Goal: Task Accomplishment & Management: Use online tool/utility

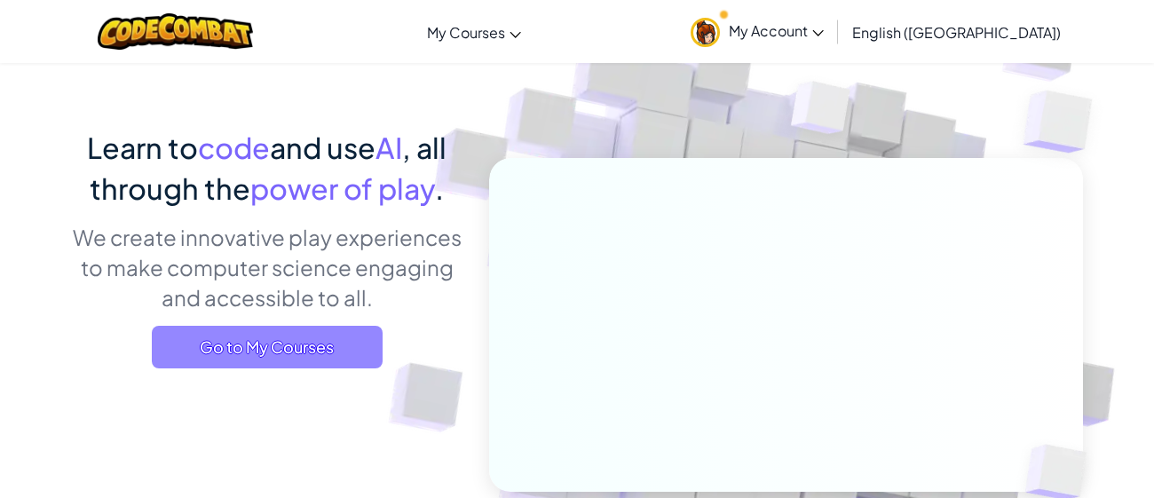
scroll to position [87, 0]
click at [313, 349] on span "Go to My Courses" at bounding box center [267, 346] width 231 height 43
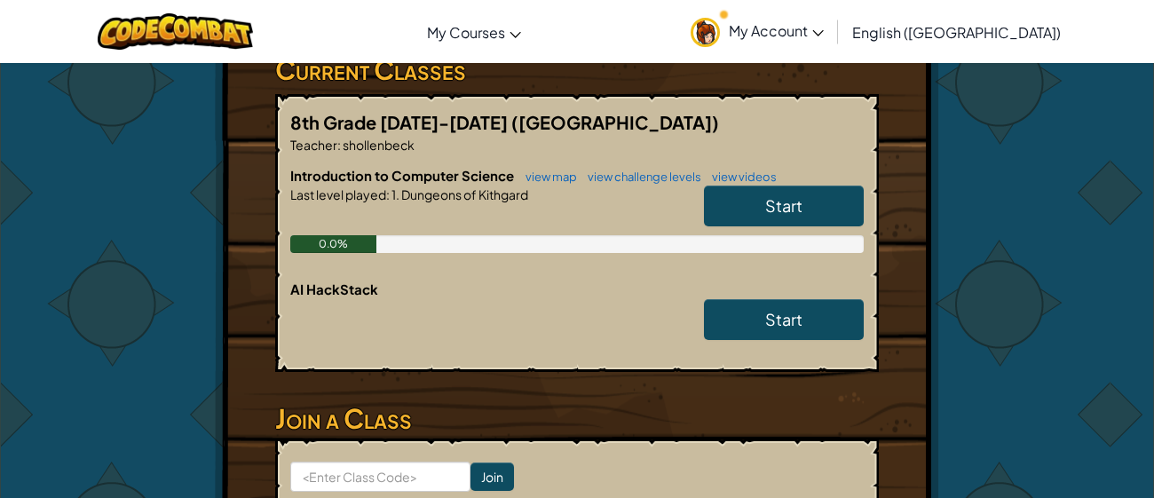
scroll to position [312, 0]
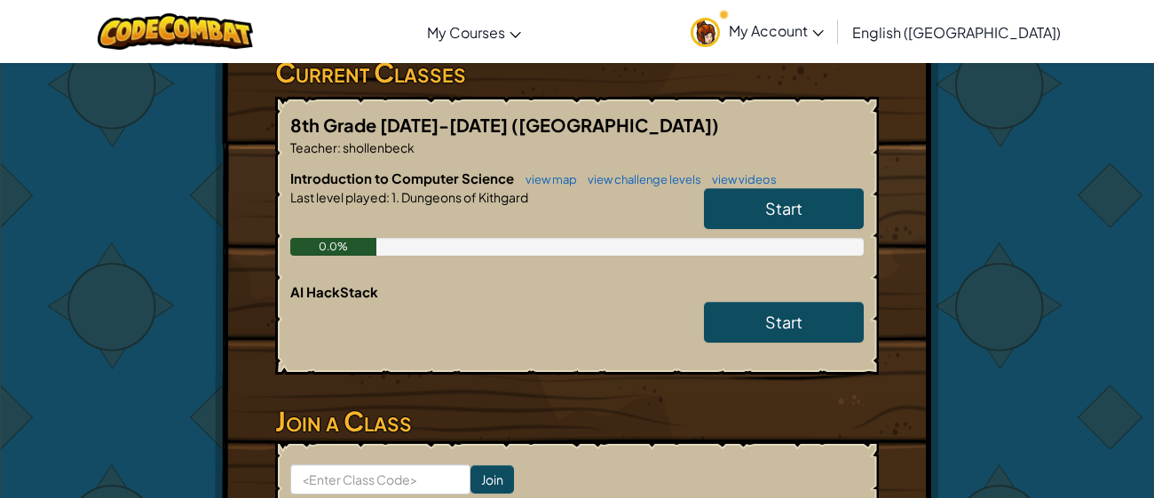
click at [786, 198] on span "Start" at bounding box center [783, 208] width 37 height 20
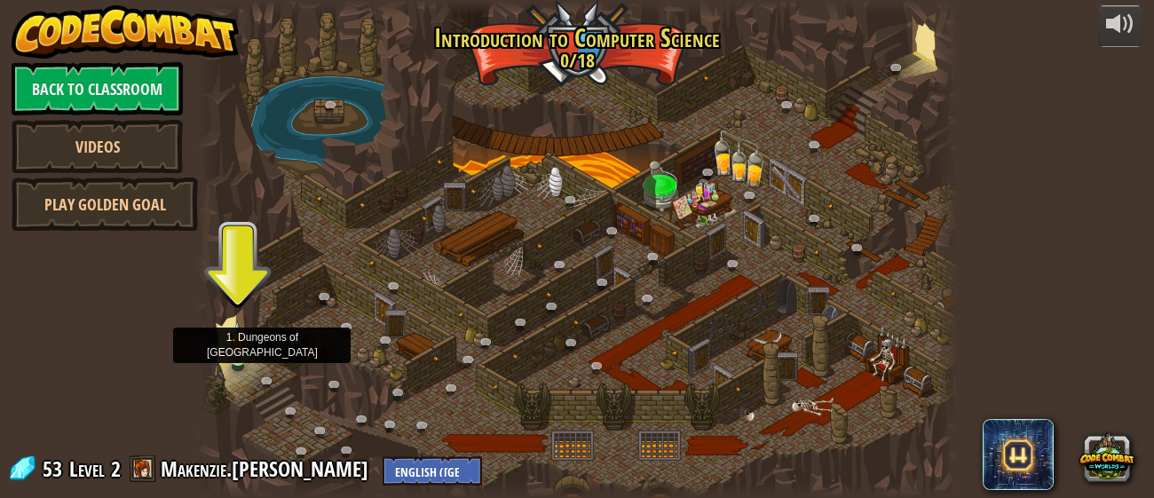
click at [239, 358] on img at bounding box center [237, 339] width 17 height 38
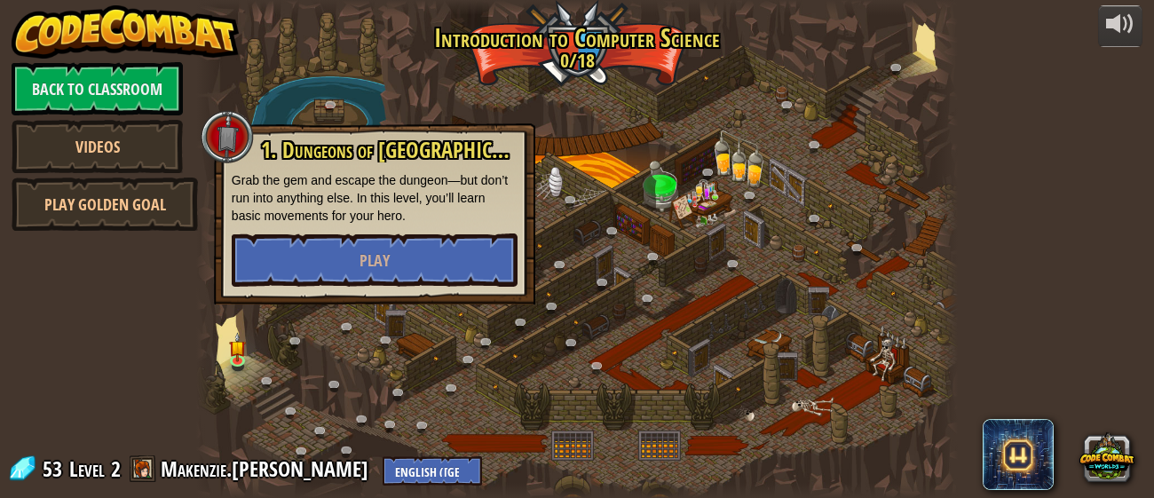
click at [319, 206] on p "Grab the gem and escape the dungeon—but don’t run into anything else. In this l…" at bounding box center [375, 197] width 286 height 53
click at [313, 255] on button "Play" at bounding box center [375, 259] width 286 height 53
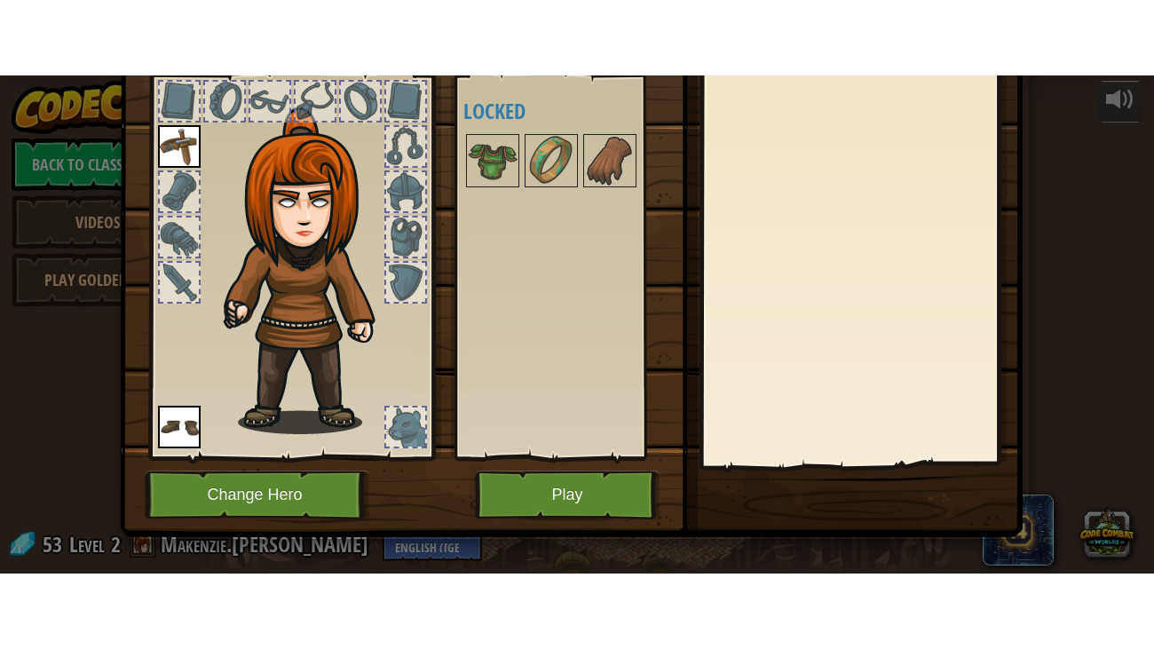
scroll to position [112, 0]
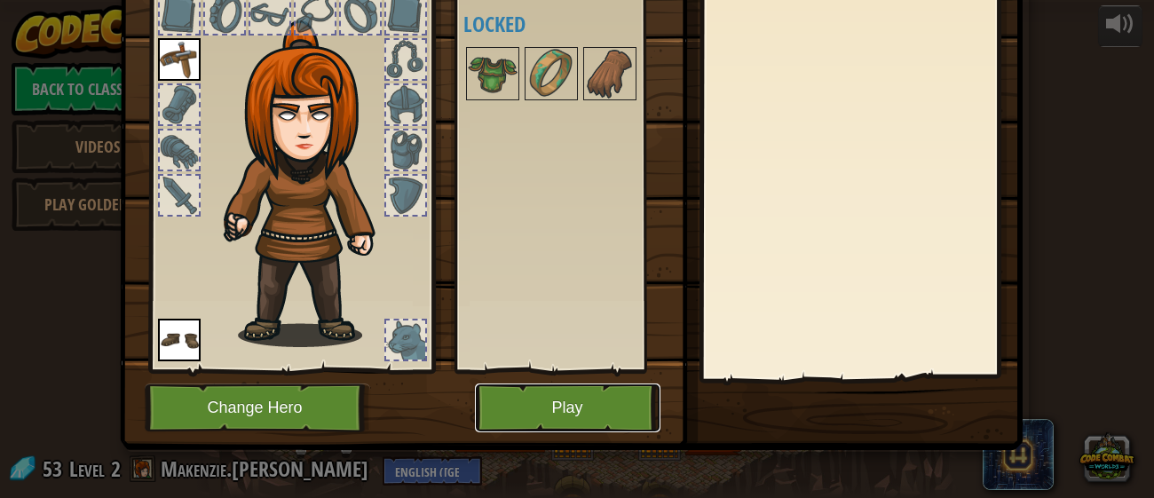
click at [562, 414] on button "Play" at bounding box center [568, 407] width 186 height 49
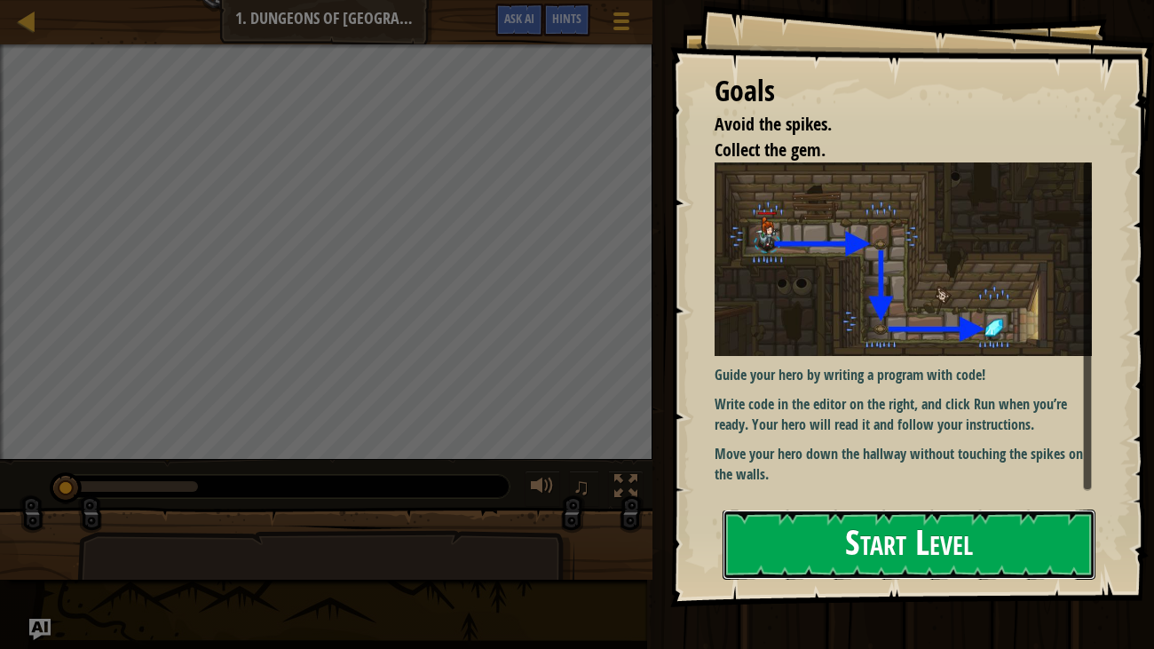
click at [798, 497] on button "Start Level" at bounding box center [910, 545] width 374 height 70
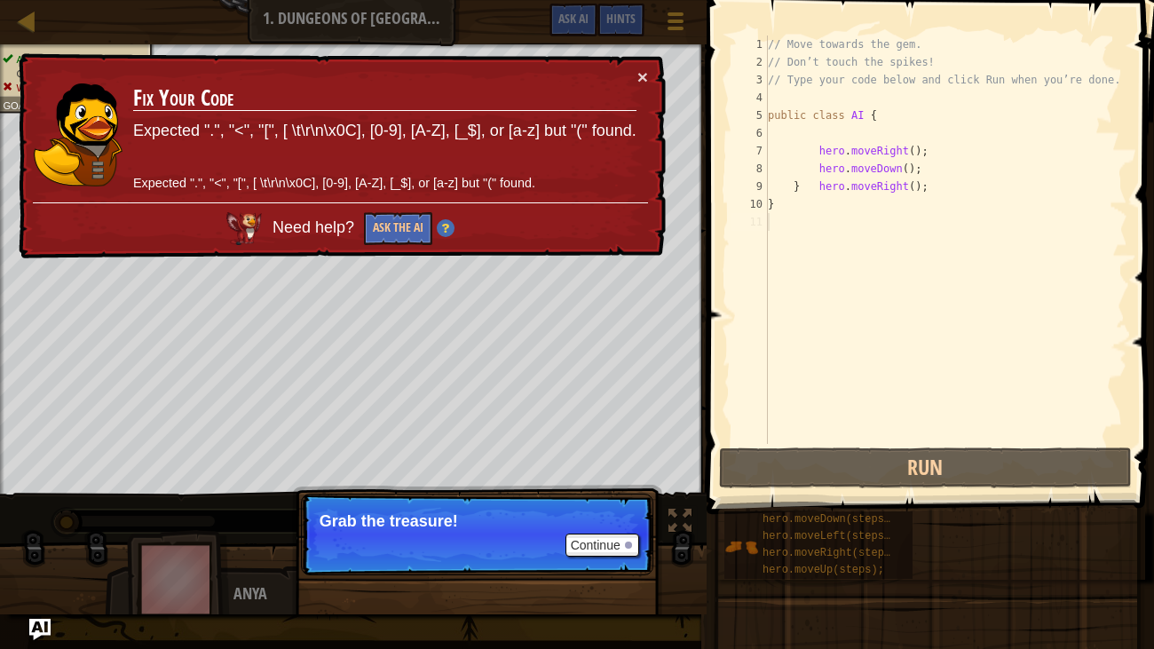
click at [636, 74] on td "Fix Your Code Expected ".", "<", "[", [ \t\r\n\x0C], [0-9], [A-Z], [_$], or [a-…" at bounding box center [384, 134] width 505 height 135
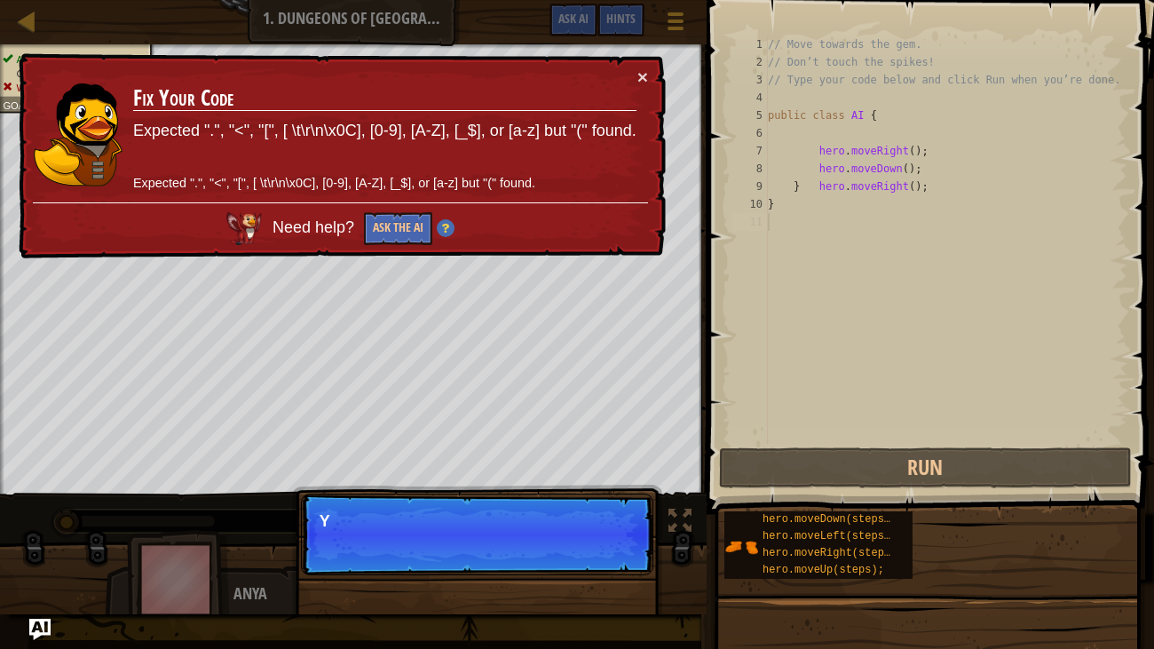
scroll to position [8, 0]
click at [644, 74] on button "×" at bounding box center [642, 76] width 11 height 19
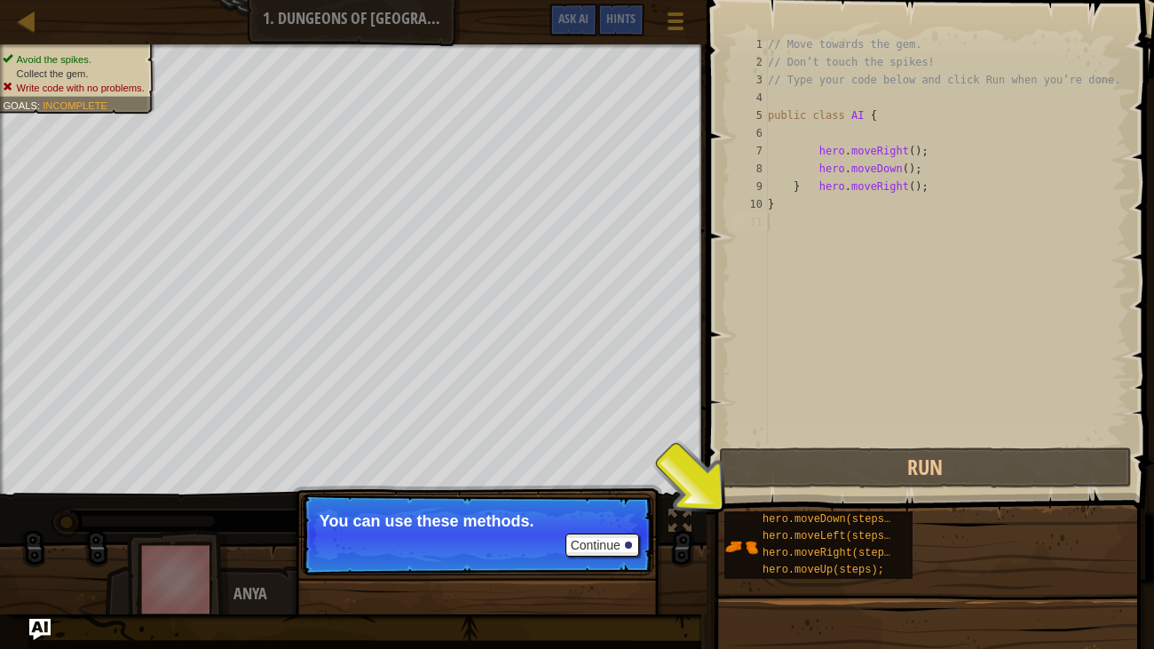
click at [670, 497] on div "Avoid the spikes. Collect the gem. Write code with no problems. Goals : Incompl…" at bounding box center [577, 329] width 1154 height 570
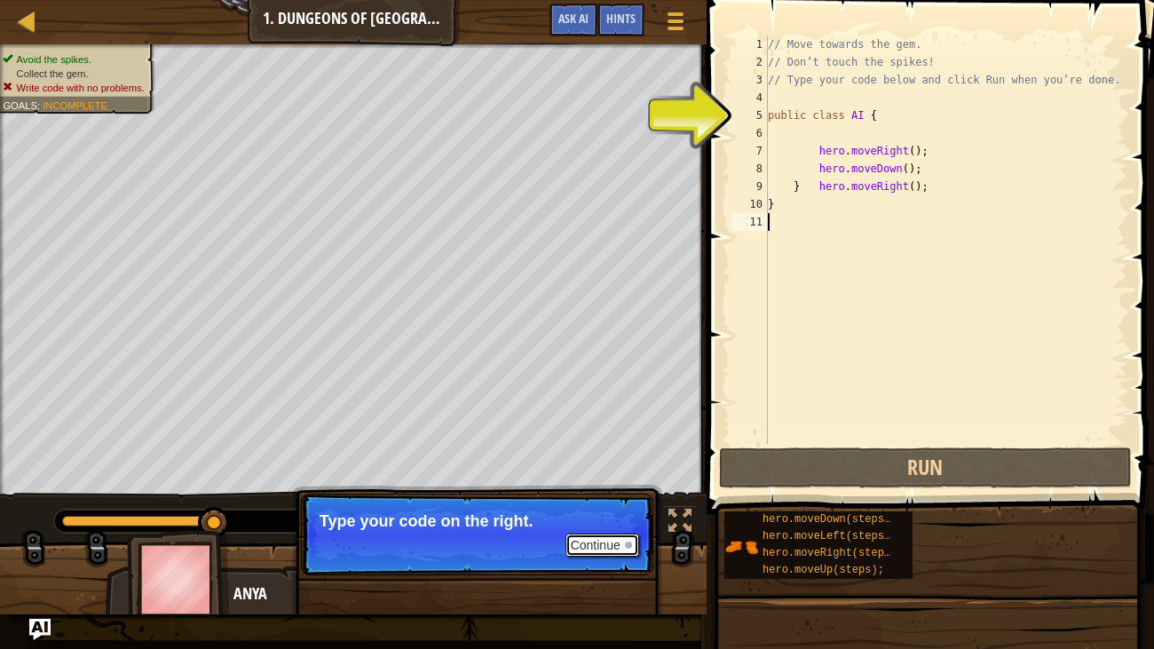
click at [614, 497] on button "Continue" at bounding box center [602, 544] width 74 height 23
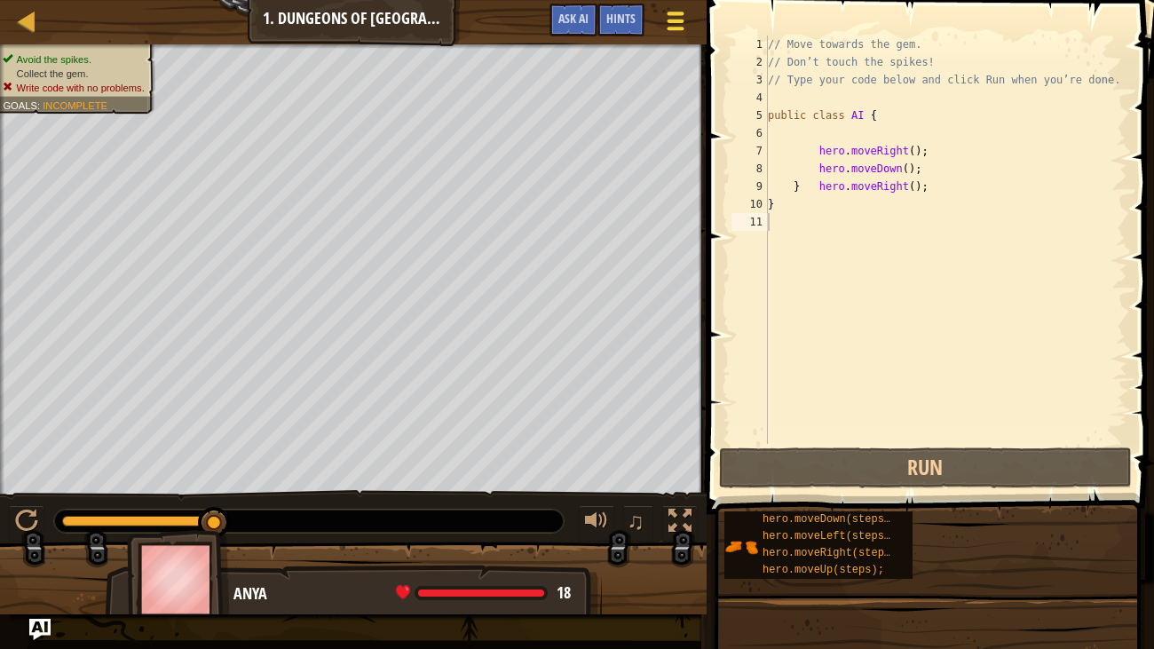
click at [685, 20] on div at bounding box center [675, 21] width 24 height 26
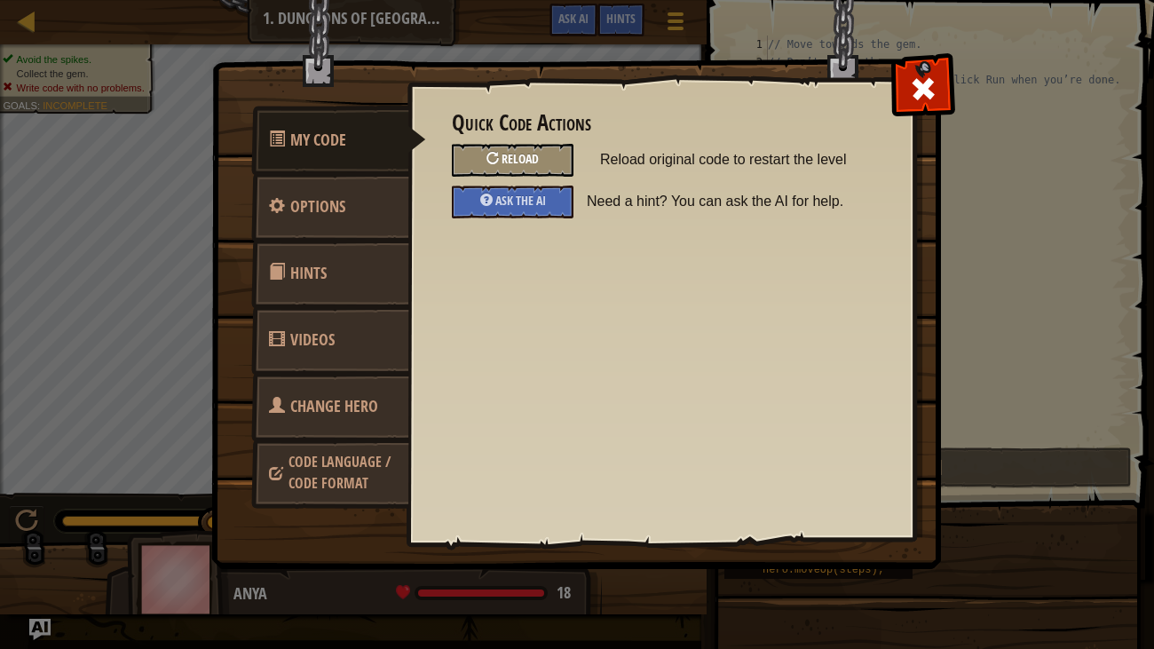
click at [495, 159] on div at bounding box center [492, 158] width 12 height 12
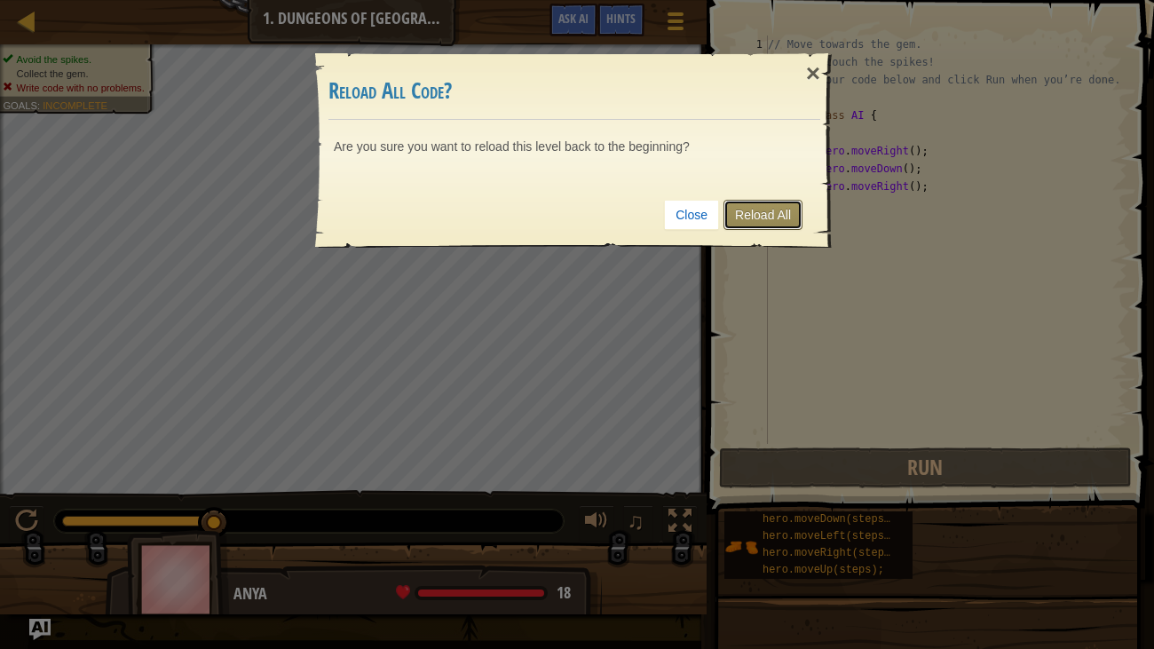
click at [743, 205] on link "Reload All" at bounding box center [762, 215] width 79 height 30
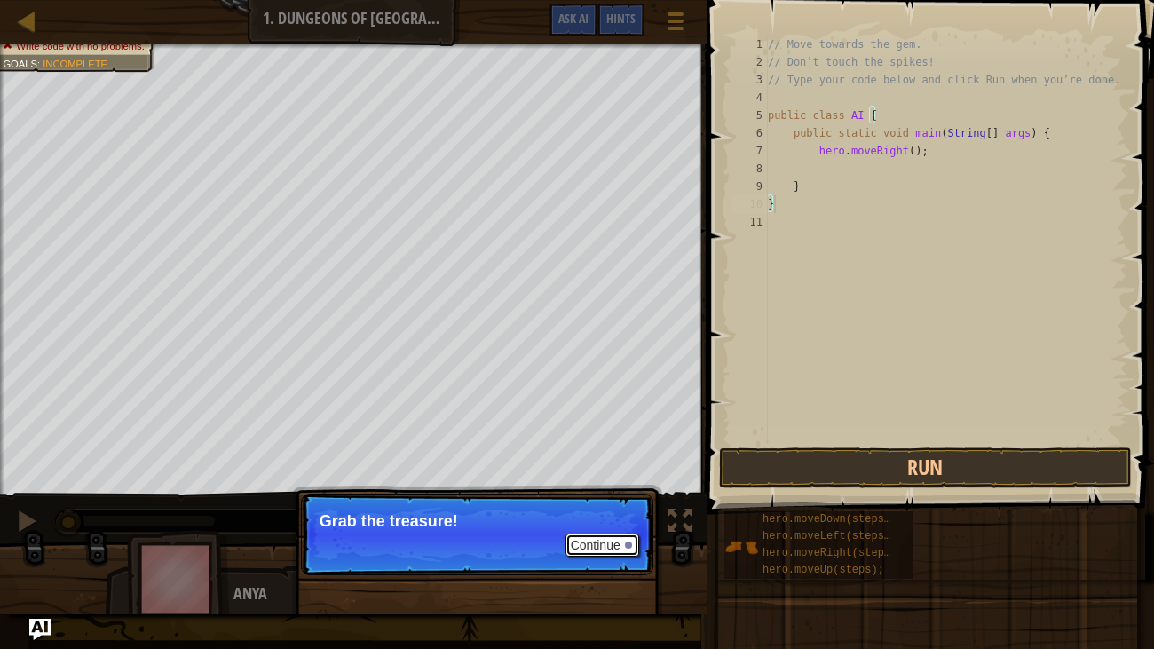
click at [609, 497] on button "Continue" at bounding box center [602, 544] width 74 height 23
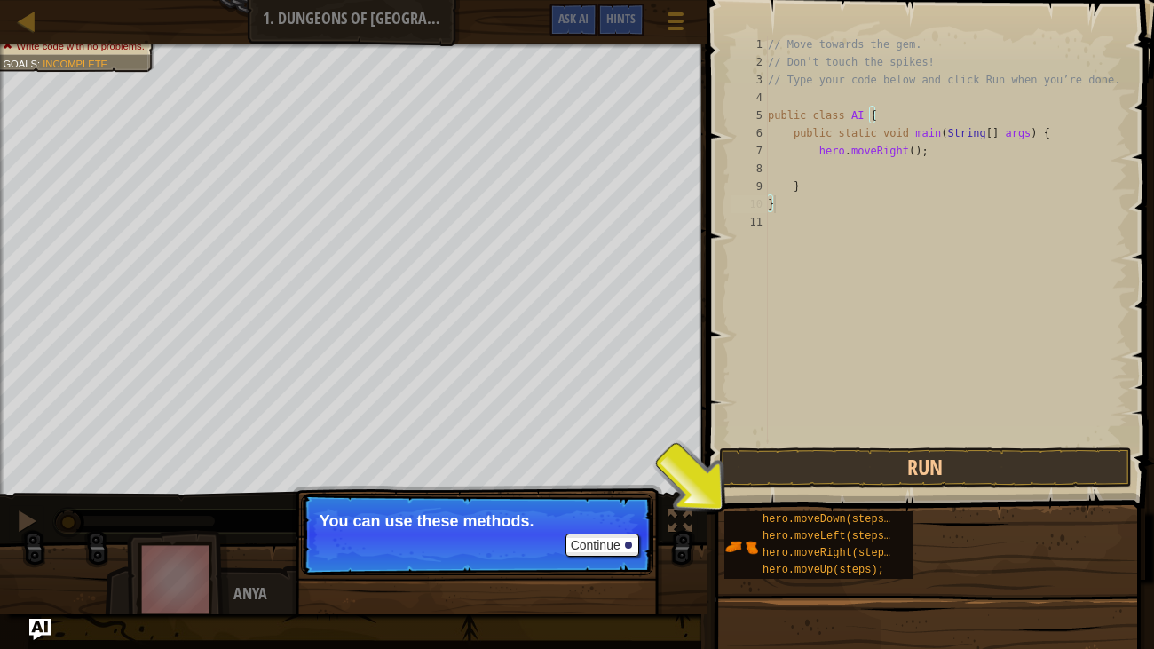
click at [696, 497] on div "Avoid the spikes. Collect the gem. Write code with no problems. Goals : Incompl…" at bounding box center [577, 329] width 1154 height 570
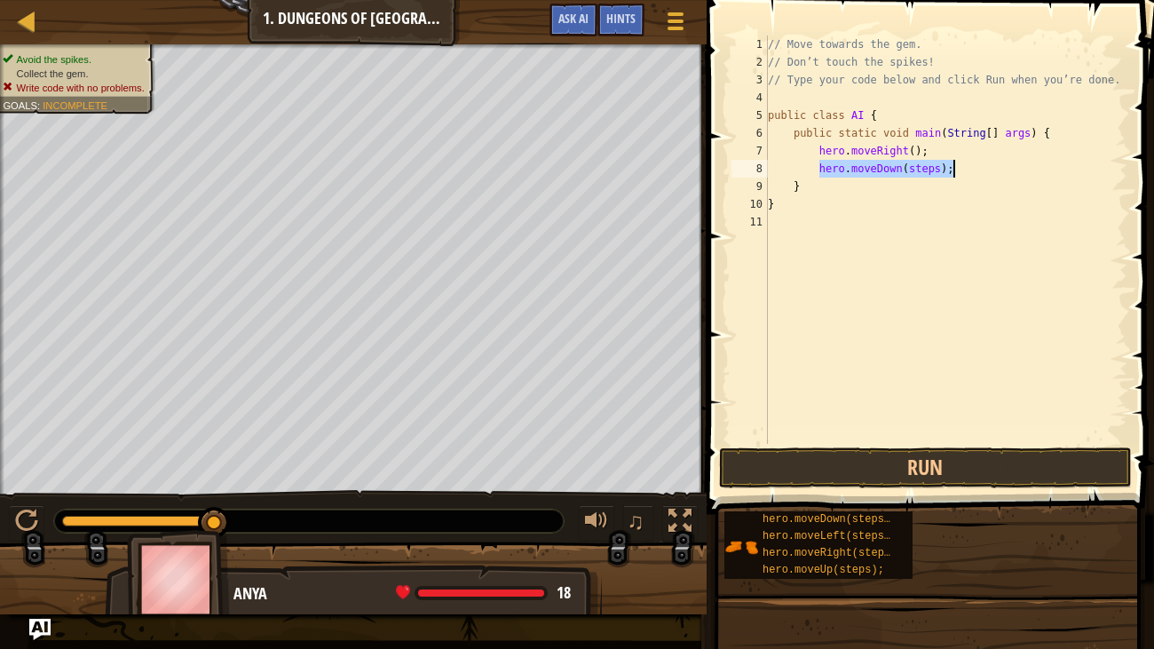
click at [937, 167] on div "// Move towards the gem. // Don’t touch the spikes! // Type your code below and…" at bounding box center [945, 240] width 363 height 408
click at [886, 202] on div "// Move towards the gem. // Don’t touch the spikes! // Type your code below and…" at bounding box center [945, 258] width 363 height 444
click at [921, 190] on div "// Move towards the gem. // Don’t touch the spikes! // Type your code below and…" at bounding box center [945, 240] width 363 height 408
click at [926, 187] on div "// Move towards the gem. // Don’t touch the spikes! // Type your code below and…" at bounding box center [945, 258] width 363 height 444
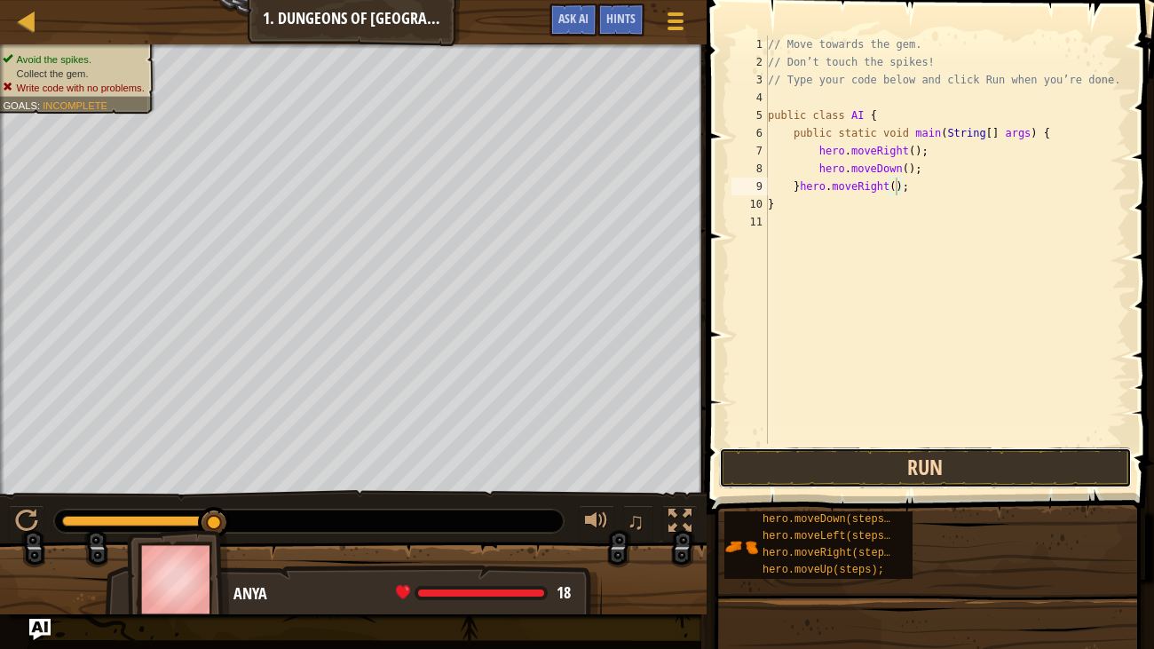
click at [871, 477] on button "Run" at bounding box center [926, 467] width 414 height 41
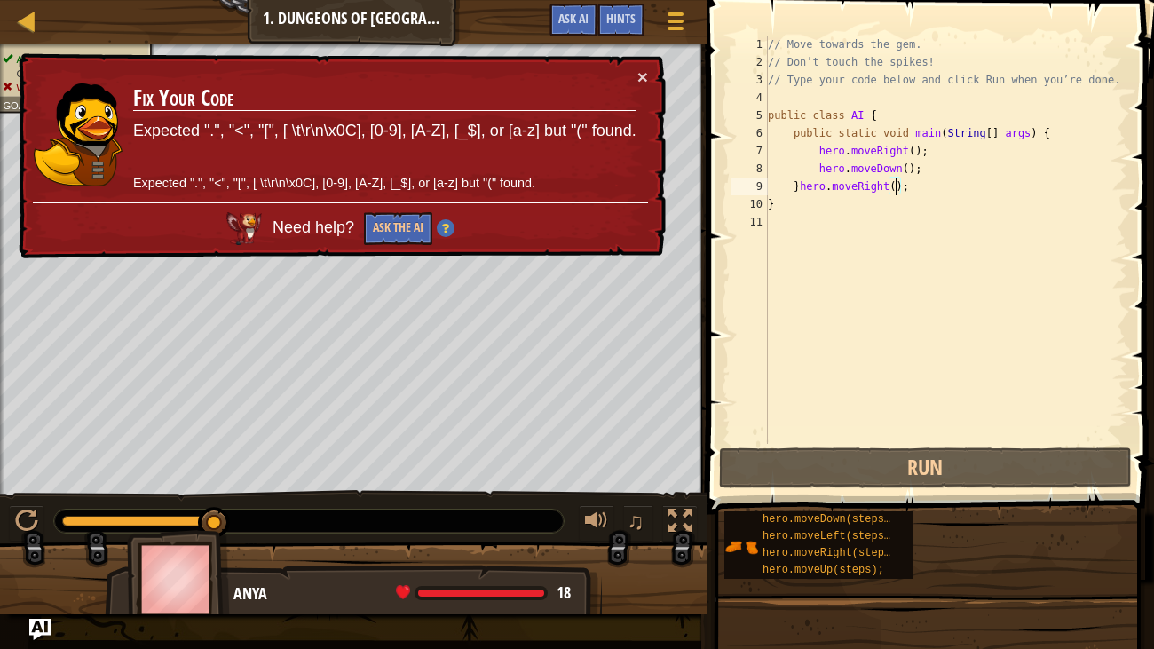
click at [996, 133] on div "// Move towards the gem. // Don’t touch the spikes! // Type your code below and…" at bounding box center [945, 258] width 363 height 444
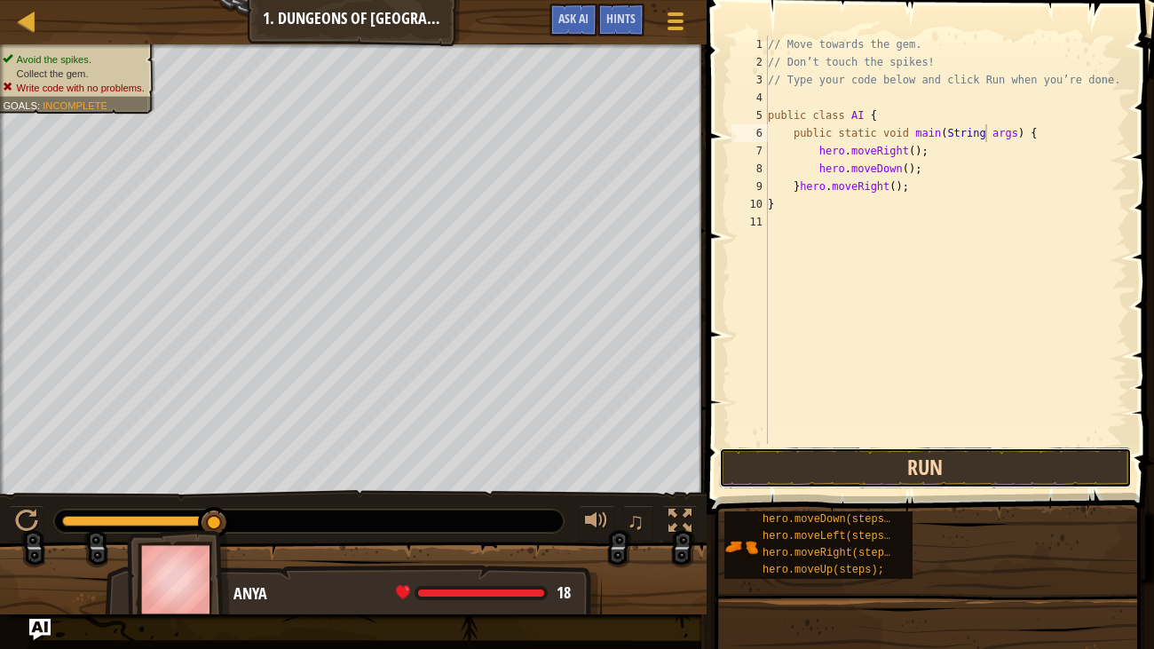
click at [851, 470] on button "Run" at bounding box center [926, 467] width 414 height 41
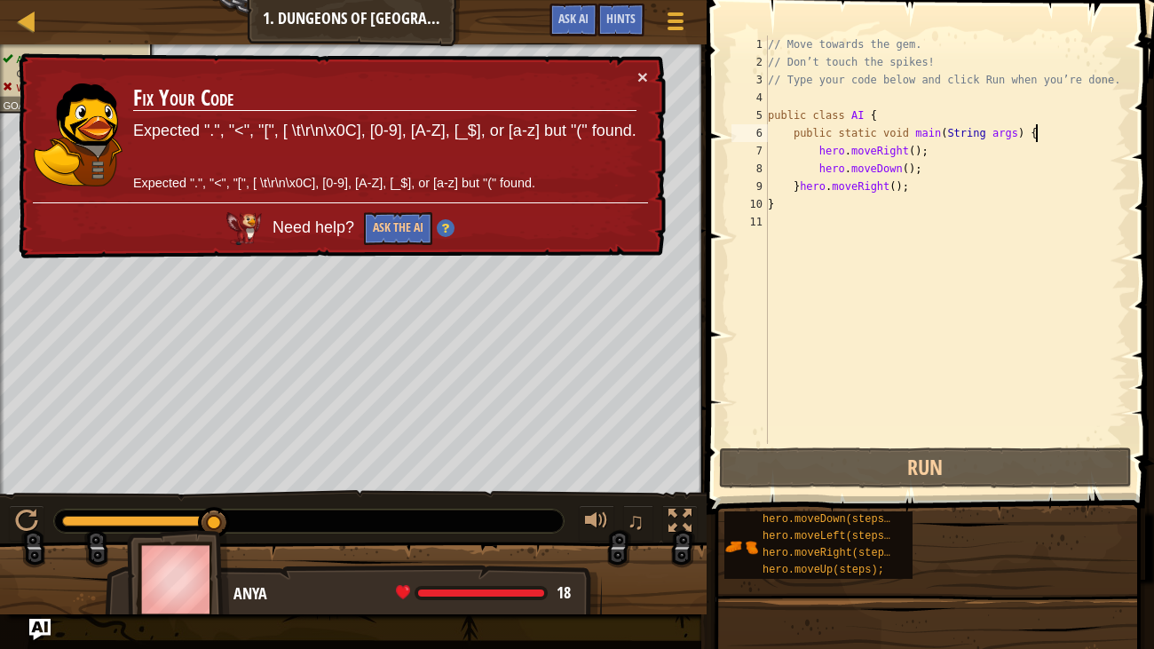
click at [1043, 135] on div "// Move towards the gem. // Don’t touch the spikes! // Type your code below and…" at bounding box center [945, 258] width 363 height 444
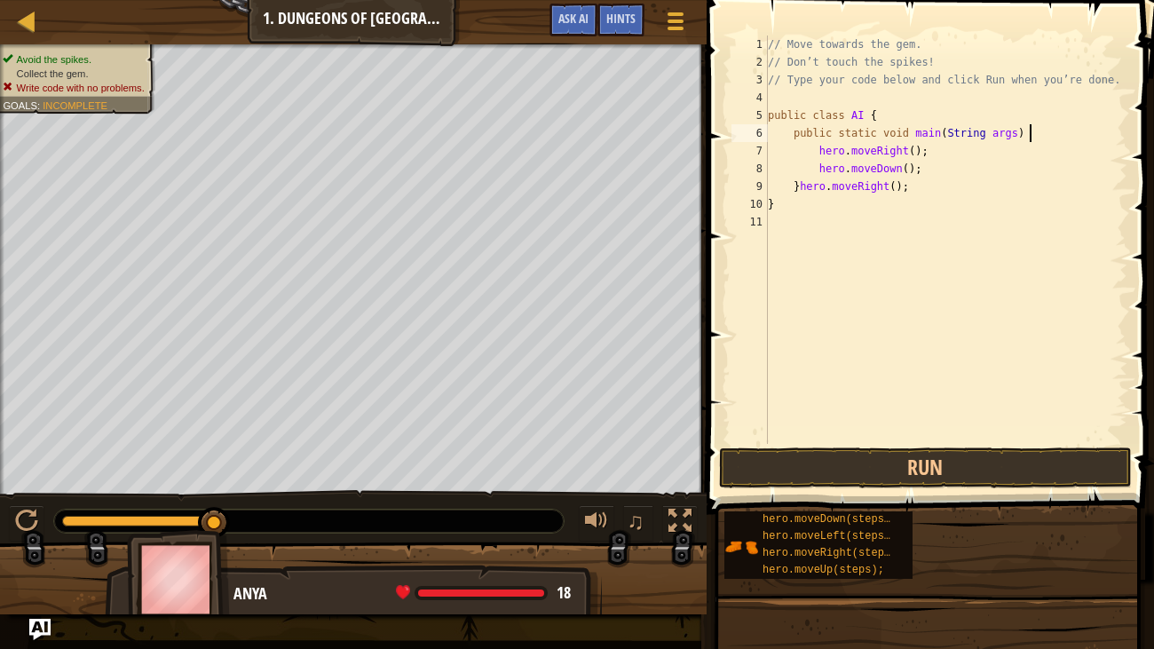
type textarea "public static void main(String args)"
click at [849, 464] on button "Run" at bounding box center [926, 467] width 414 height 41
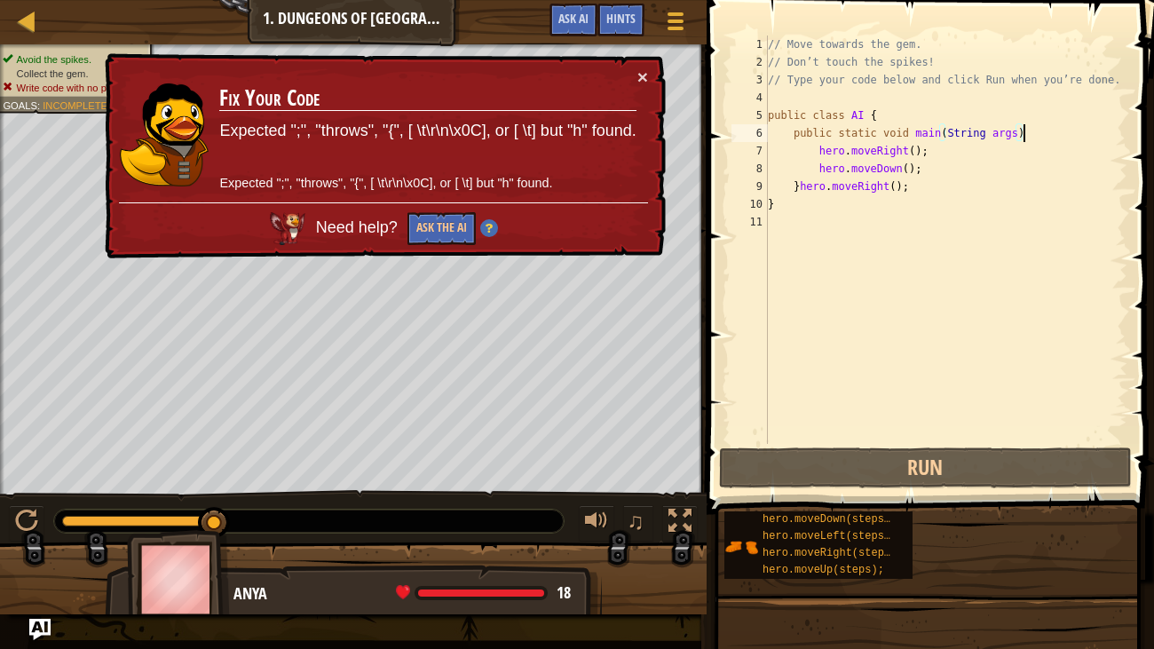
click at [1023, 132] on div "// Move towards the gem. // Don’t touch the spikes! // Type your code below and…" at bounding box center [945, 258] width 363 height 444
click at [944, 134] on div "// Move towards the gem. // Don’t touch the spikes! // Type your code below and…" at bounding box center [945, 258] width 363 height 444
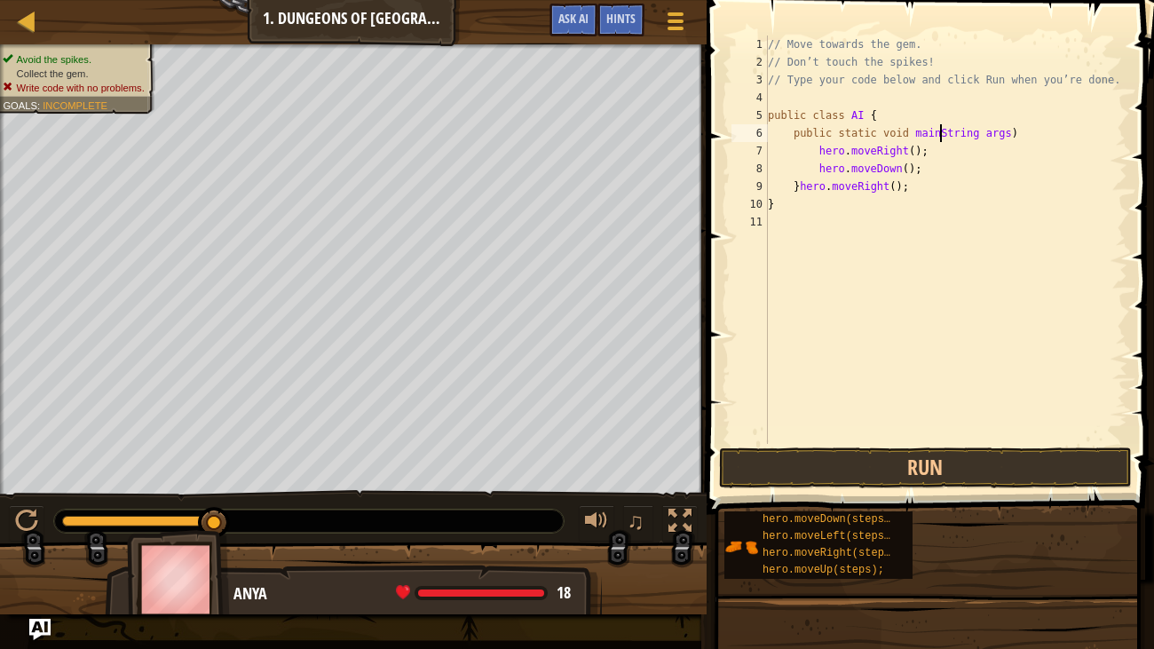
click at [912, 134] on div "// Move towards the gem. // Don’t touch the spikes! // Type your code below and…" at bounding box center [945, 258] width 363 height 444
click at [911, 198] on div "// Move towards the gem. // Don’t touch the spikes! // Type your code below and…" at bounding box center [945, 258] width 363 height 444
type textarea "}"
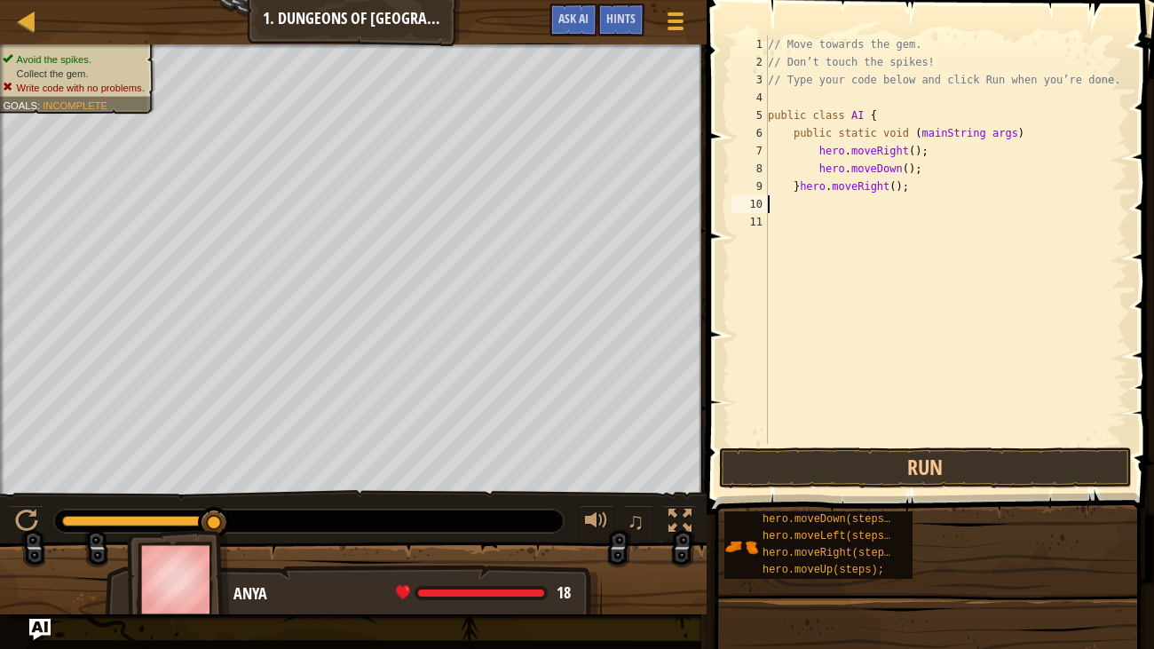
click at [799, 187] on div "// Move towards the gem. // Don’t touch the spikes! // Type your code below and…" at bounding box center [945, 258] width 363 height 444
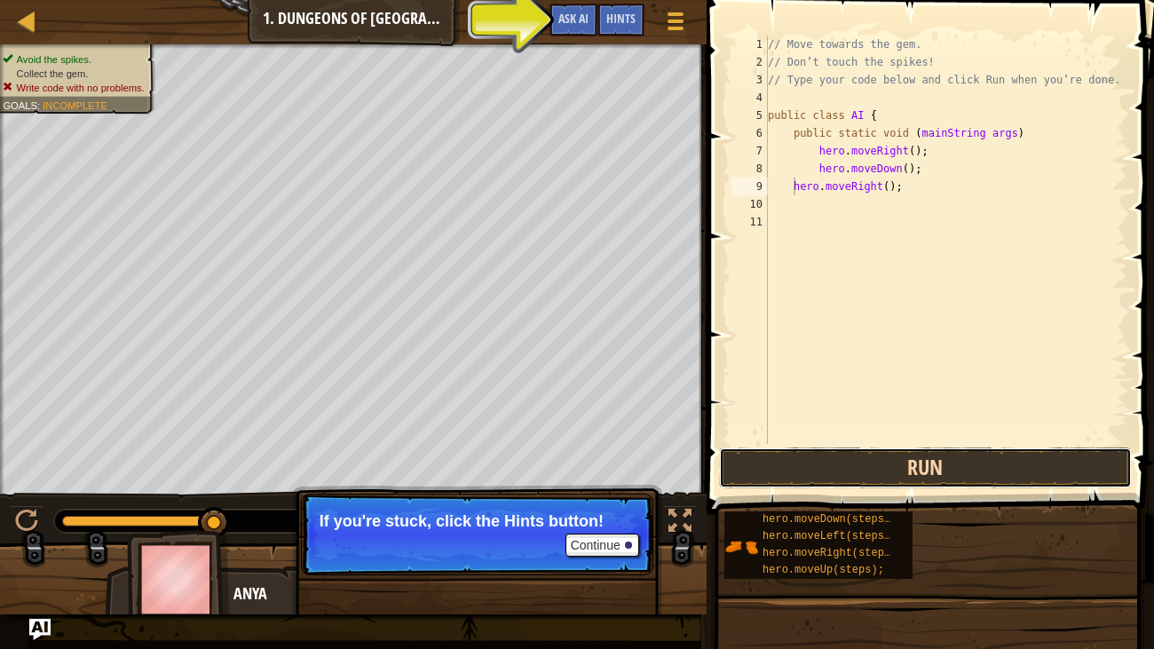
click at [937, 476] on button "Run" at bounding box center [926, 467] width 414 height 41
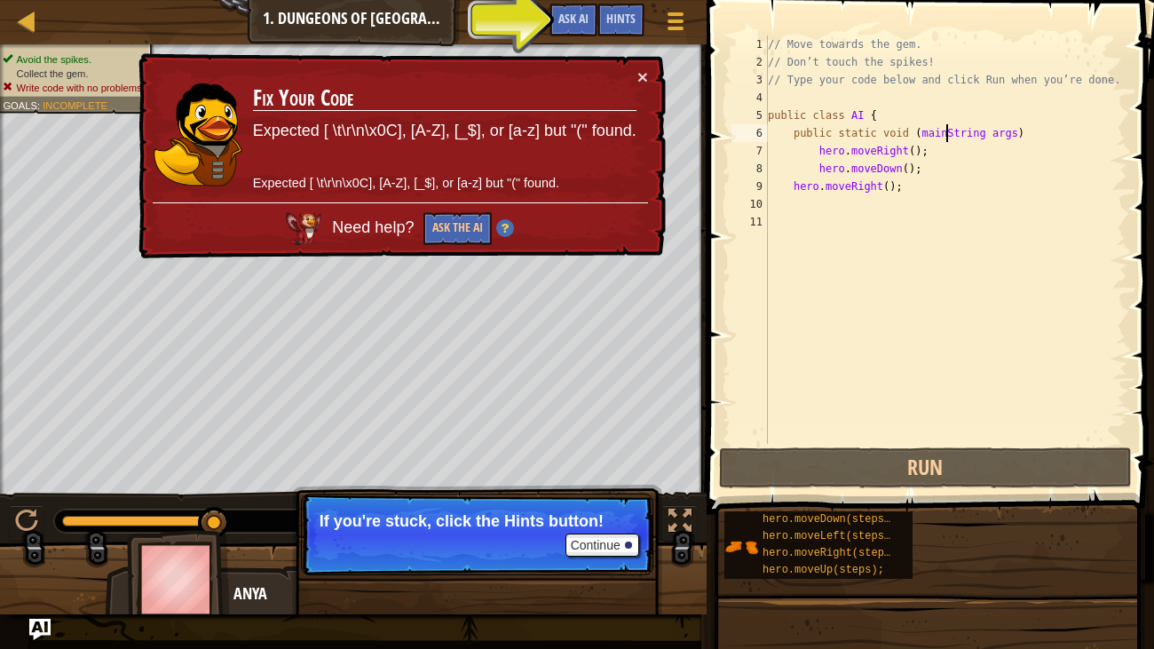
click at [944, 131] on div "// Move towards the gem. // Don’t touch the spikes! // Type your code below and…" at bounding box center [945, 258] width 363 height 444
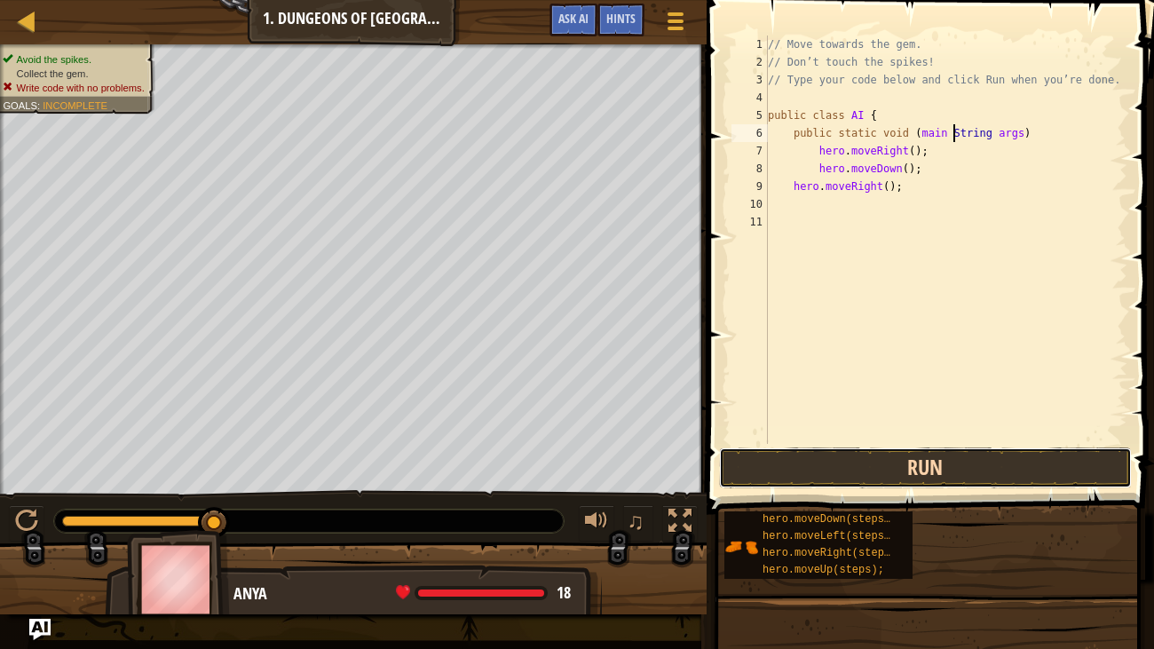
click at [950, 475] on button "Run" at bounding box center [926, 467] width 414 height 41
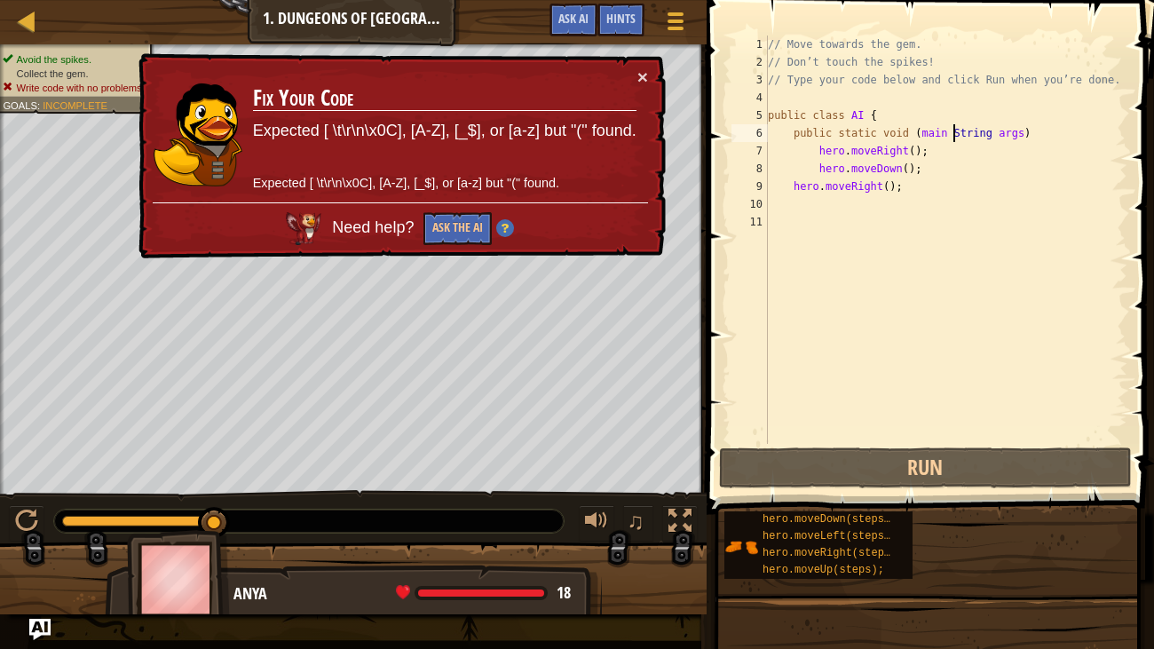
click at [1019, 135] on div "// Move towards the gem. // Don’t touch the spikes! // Type your code below and…" at bounding box center [945, 258] width 363 height 444
click at [1023, 139] on div "// Move towards the gem. // Don’t touch the spikes! // Type your code below and…" at bounding box center [945, 258] width 363 height 444
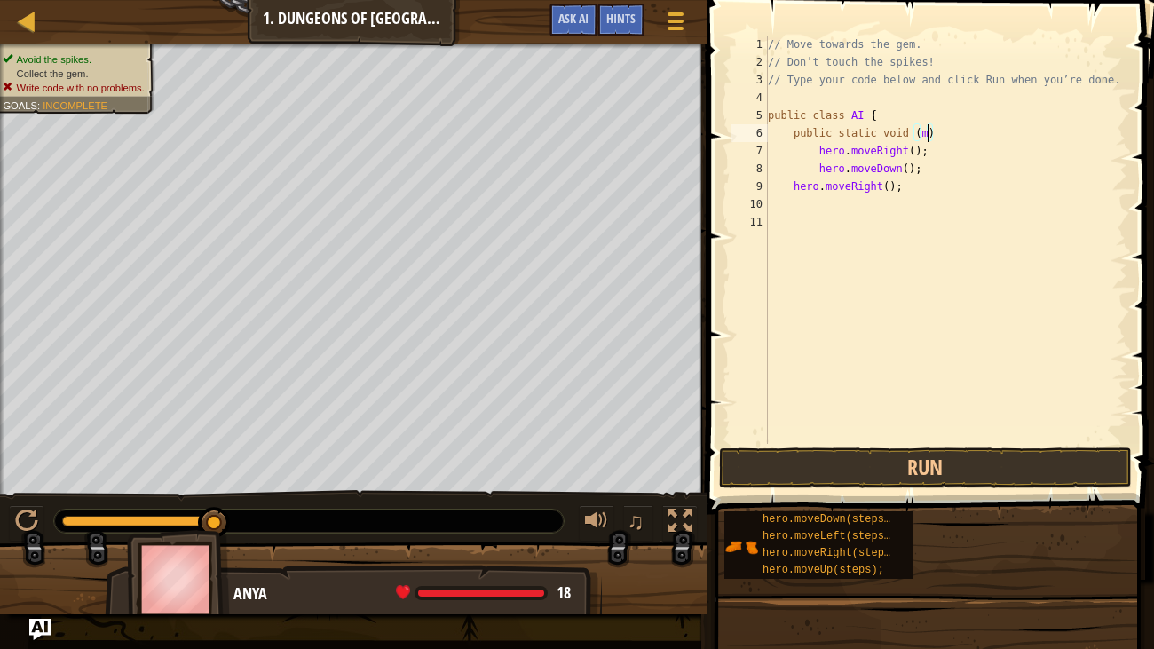
type textarea "public static void ()"
type textarea "\"
click at [1032, 475] on button "Run" at bounding box center [926, 467] width 414 height 41
type textarea "public static void"
click at [917, 458] on button "Run" at bounding box center [926, 467] width 414 height 41
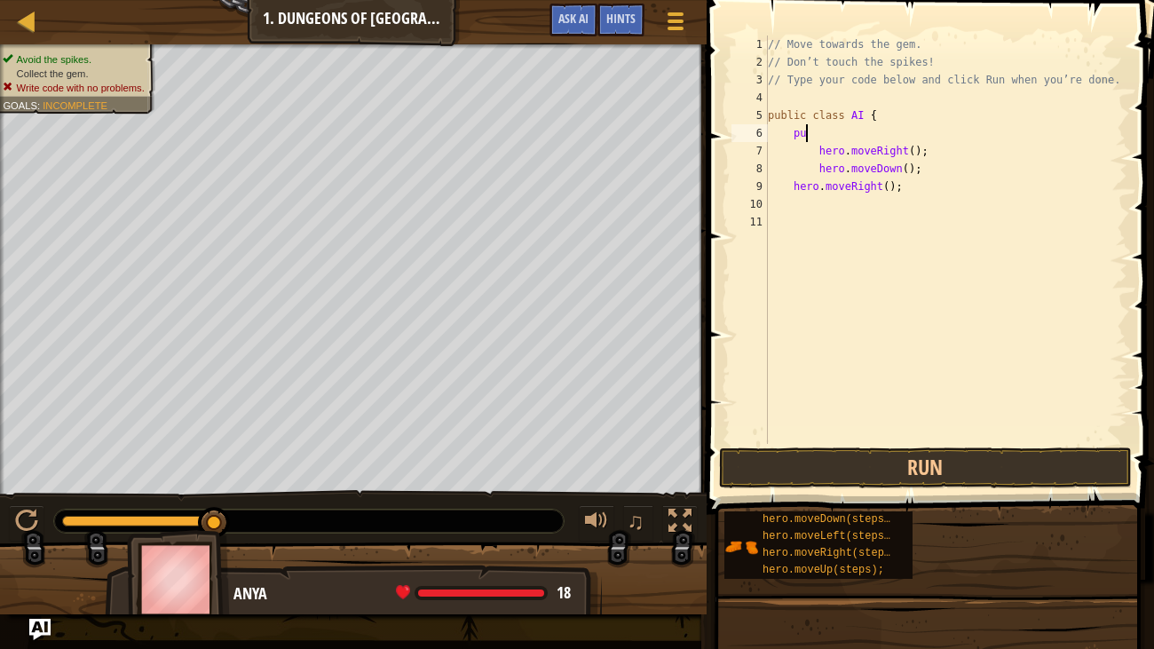
type textarea "p"
click at [945, 470] on button "Run" at bounding box center [926, 467] width 414 height 41
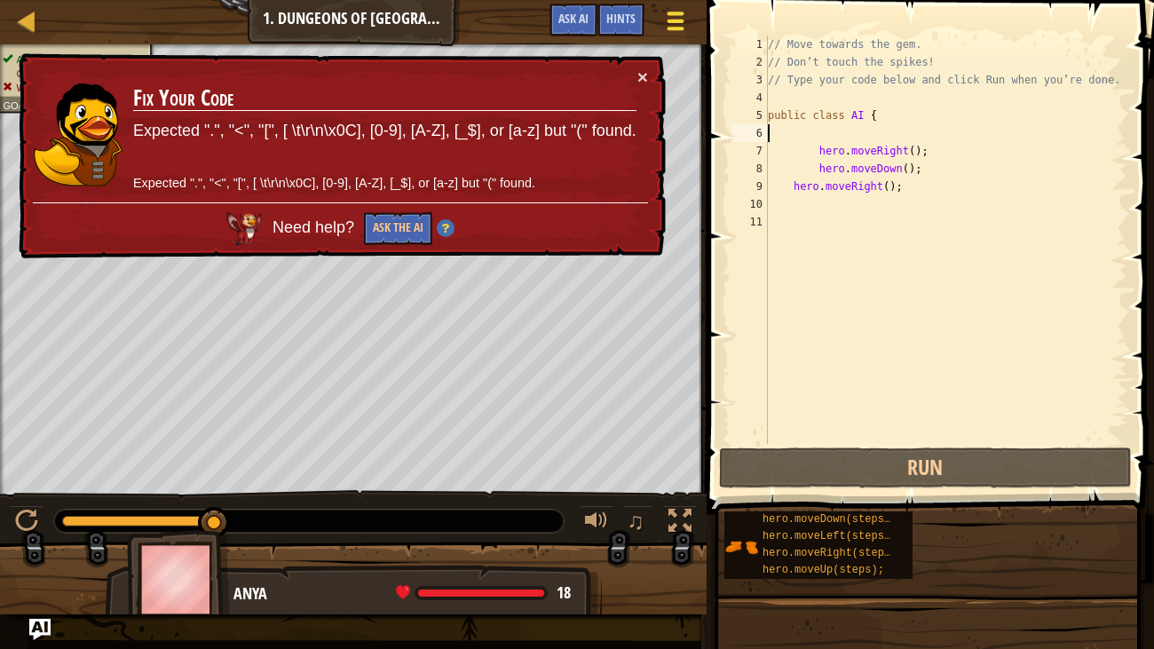
click at [670, 21] on span at bounding box center [675, 22] width 17 height 4
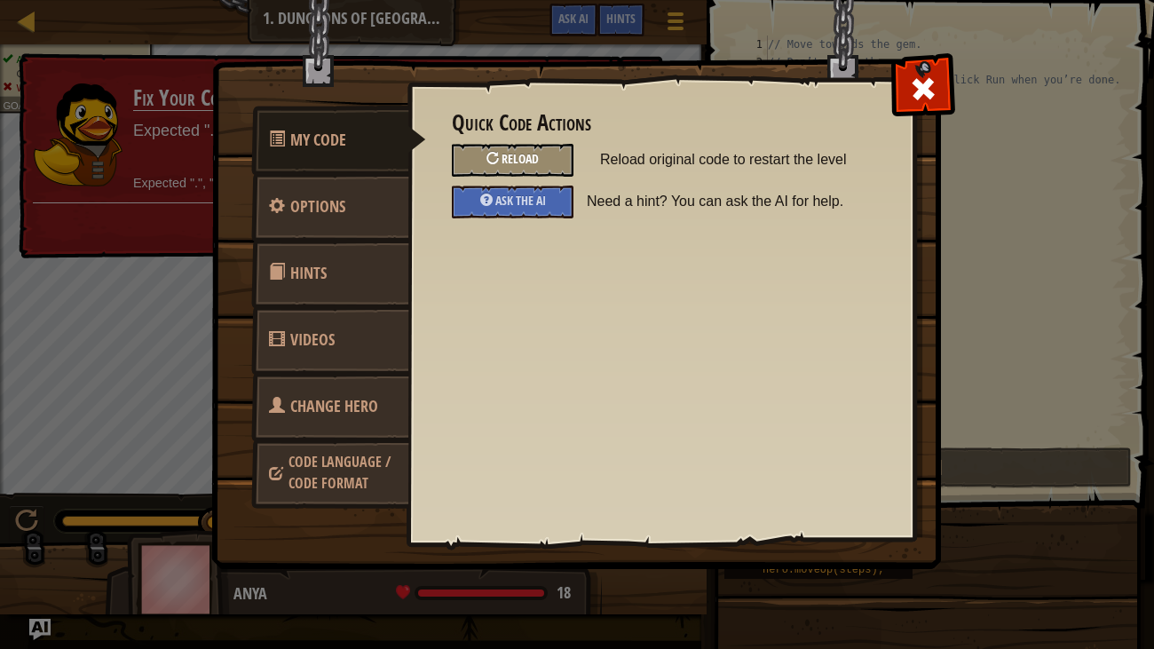
click at [493, 153] on div at bounding box center [492, 158] width 12 height 12
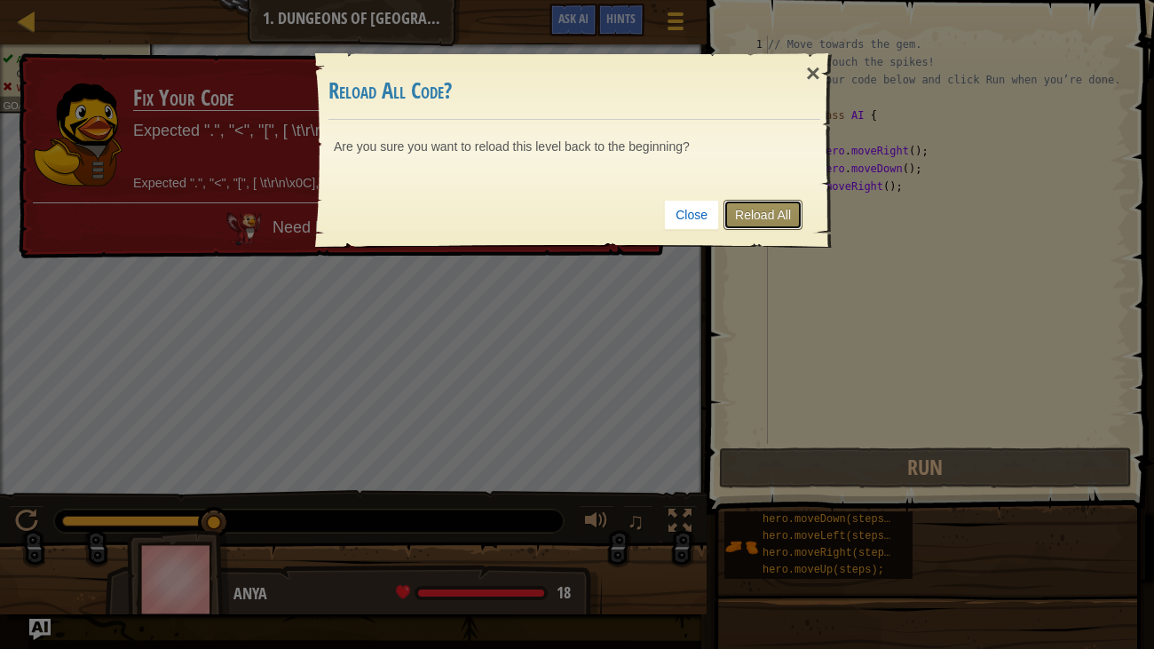
click at [770, 214] on link "Reload All" at bounding box center [762, 215] width 79 height 30
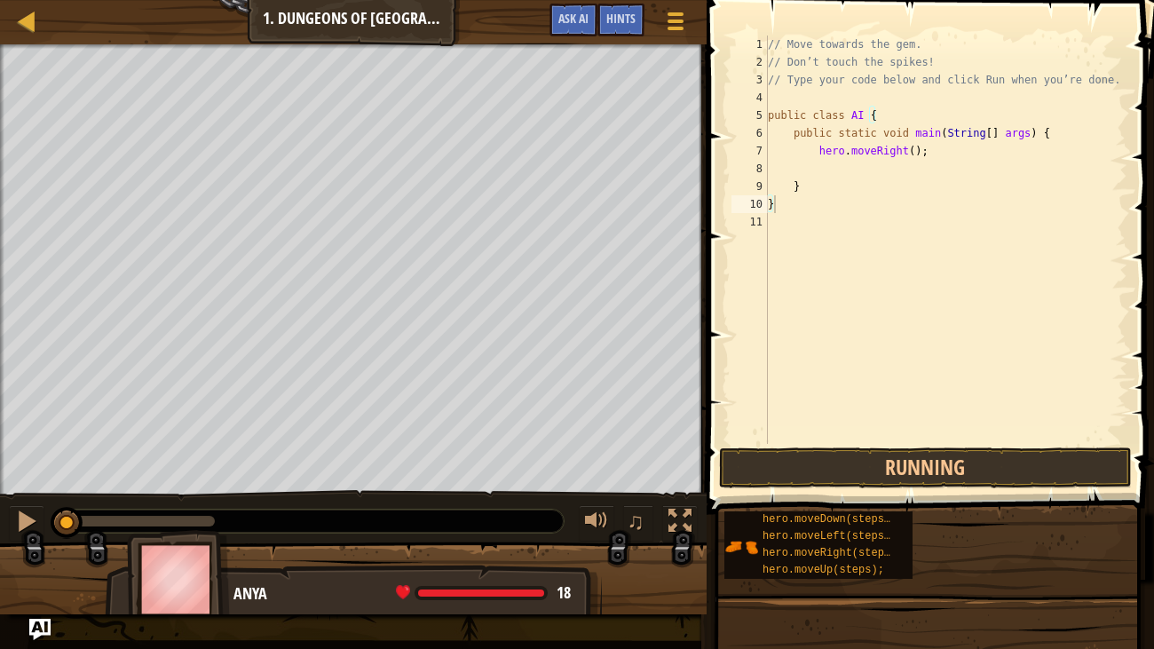
type textarea "}"
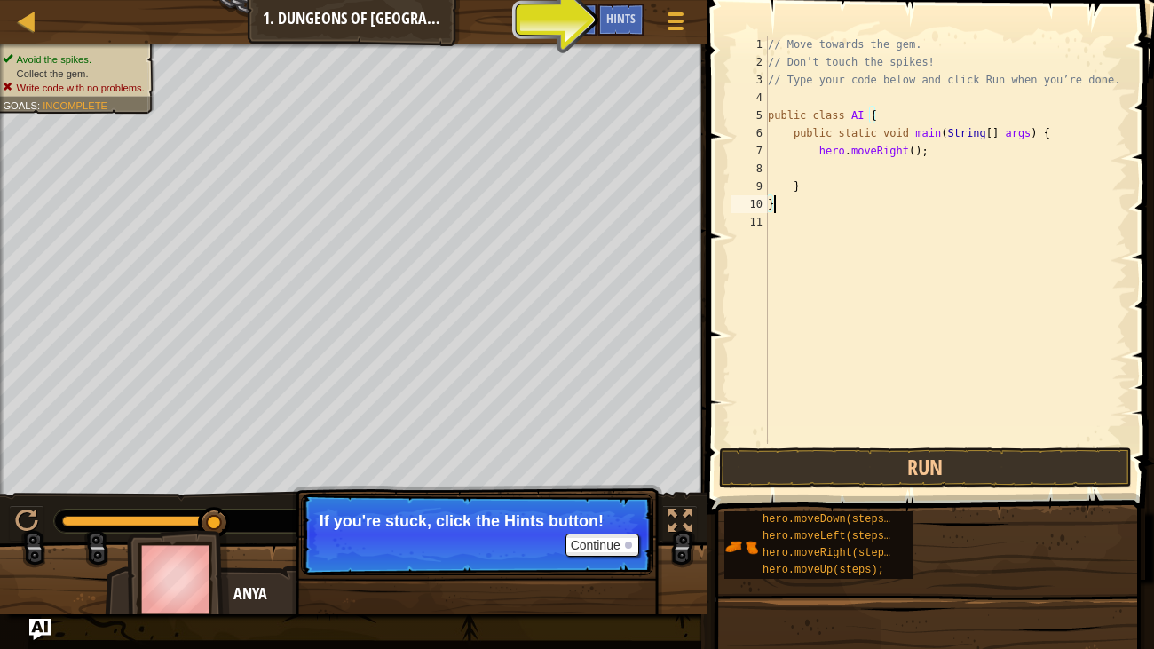
click at [822, 170] on div "// Move towards the gem. // Don’t touch the spikes! // Type your code below and…" at bounding box center [945, 258] width 363 height 444
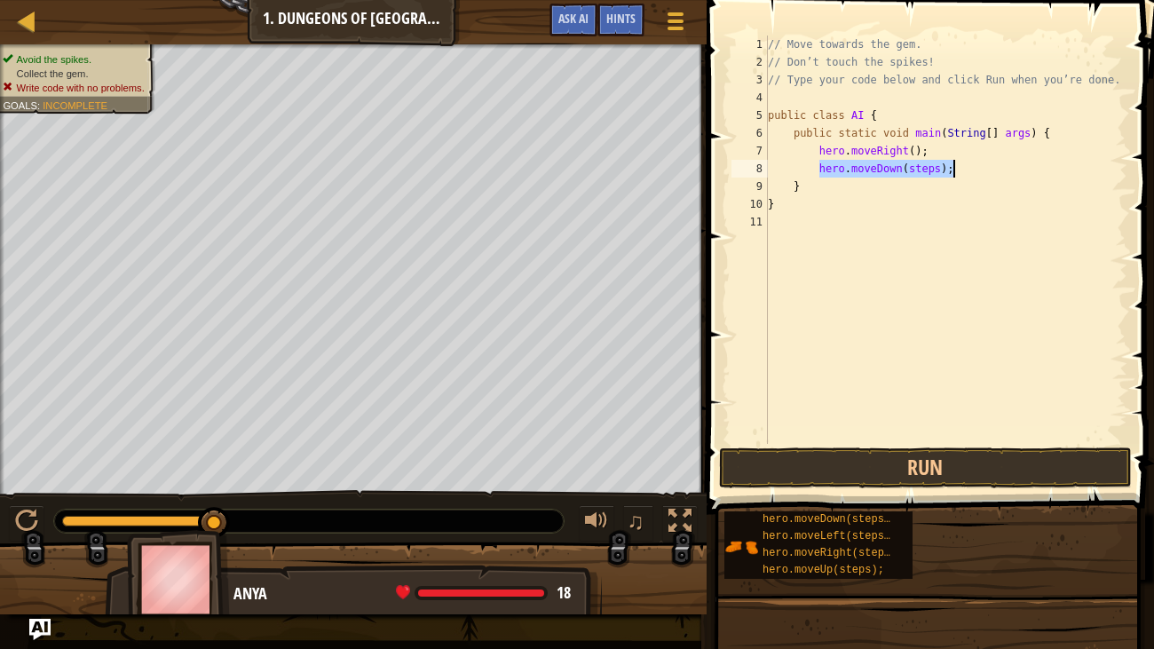
click at [936, 167] on div "// Move towards the gem. // Don’t touch the spikes! // Type your code below and…" at bounding box center [945, 240] width 363 height 408
click at [939, 170] on div "// Move towards the gem. // Don’t touch the spikes! // Type your code below and…" at bounding box center [945, 258] width 363 height 444
click at [816, 169] on div "// Move towards the gem. // Don’t touch the spikes! // Type your code below and…" at bounding box center [945, 258] width 363 height 444
click at [792, 191] on div "// Move towards the gem. // Don’t touch the spikes! // Type your code below and…" at bounding box center [945, 258] width 363 height 444
click at [913, 184] on div "// Move towards the gem. // Don’t touch the spikes! // Type your code below and…" at bounding box center [945, 240] width 363 height 408
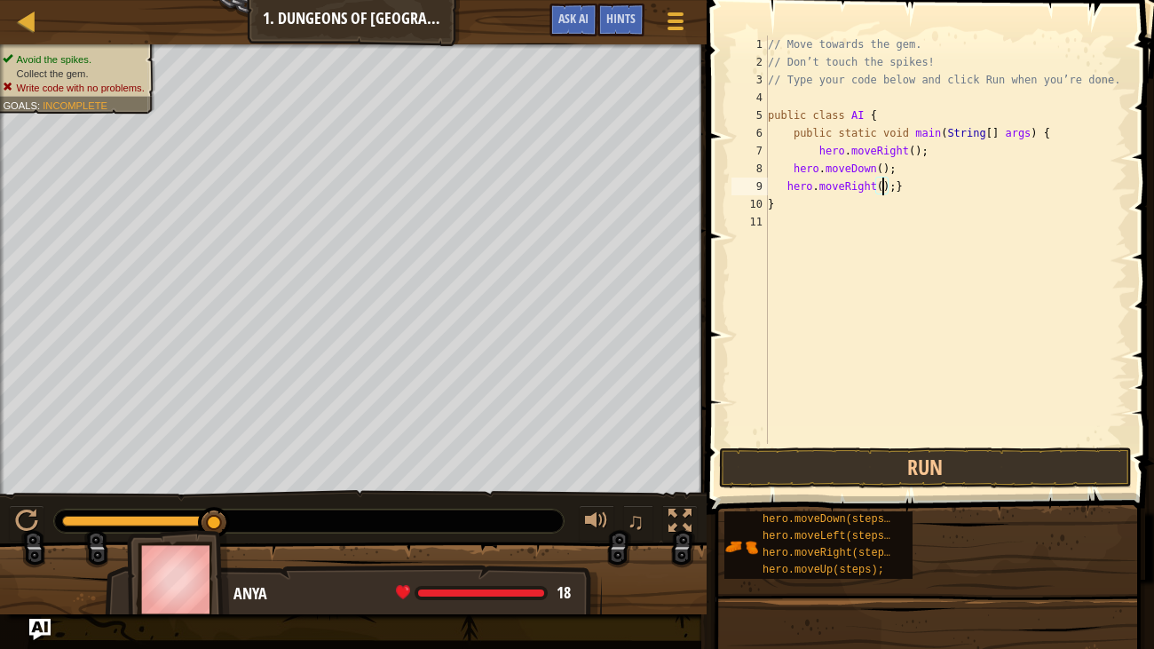
click at [897, 184] on div "// Move towards the gem. // Don’t touch the spikes! // Type your code below and…" at bounding box center [945, 258] width 363 height 444
click at [900, 187] on div "// Move towards the gem. // Don’t touch the spikes! // Type your code below and…" at bounding box center [945, 258] width 363 height 444
type textarea "}"
click at [832, 460] on button "Run" at bounding box center [926, 467] width 414 height 41
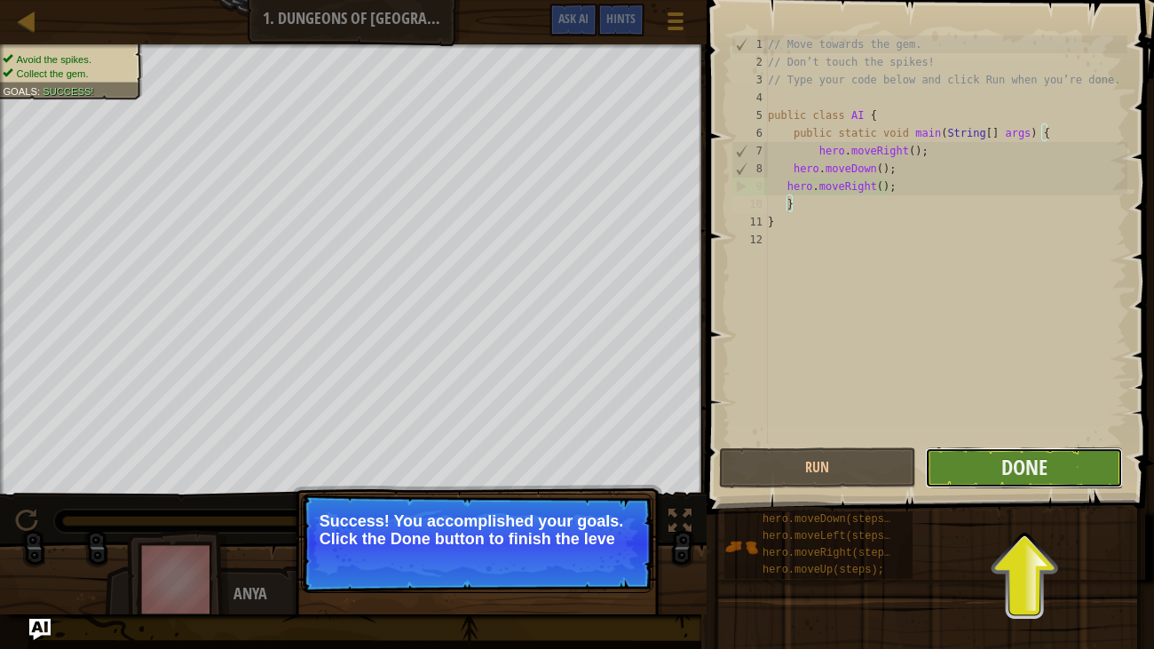
click at [964, 458] on button "Done" at bounding box center [1024, 467] width 198 height 41
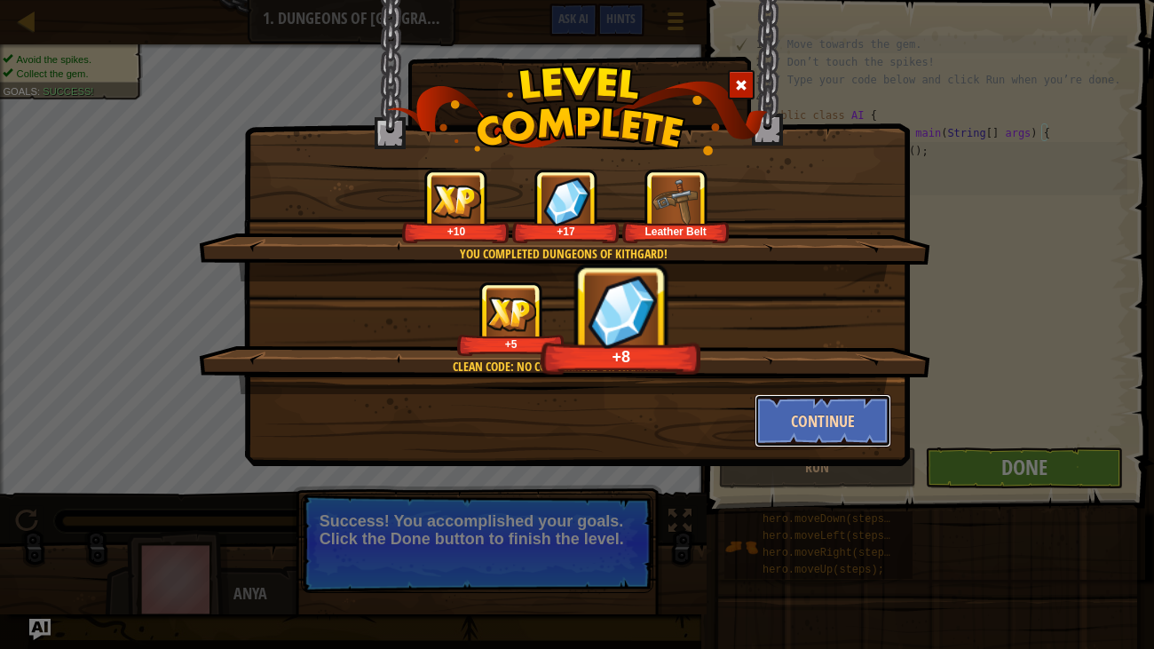
click at [834, 415] on button "Continue" at bounding box center [824, 420] width 138 height 53
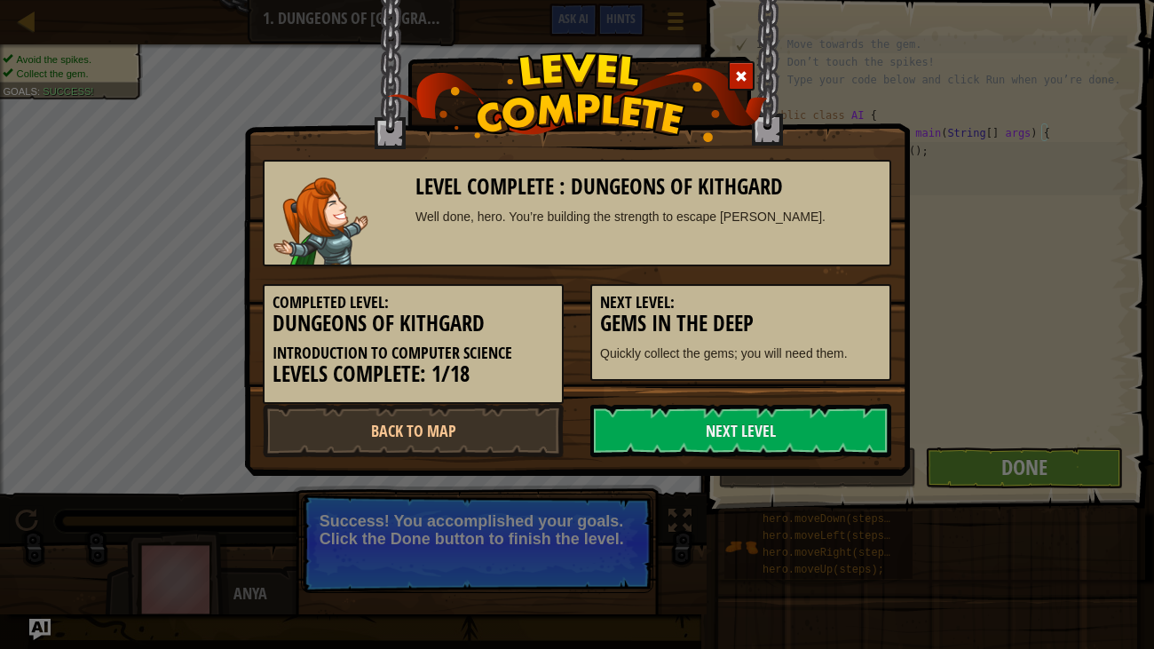
click at [834, 415] on link "Next Level" at bounding box center [740, 430] width 301 height 53
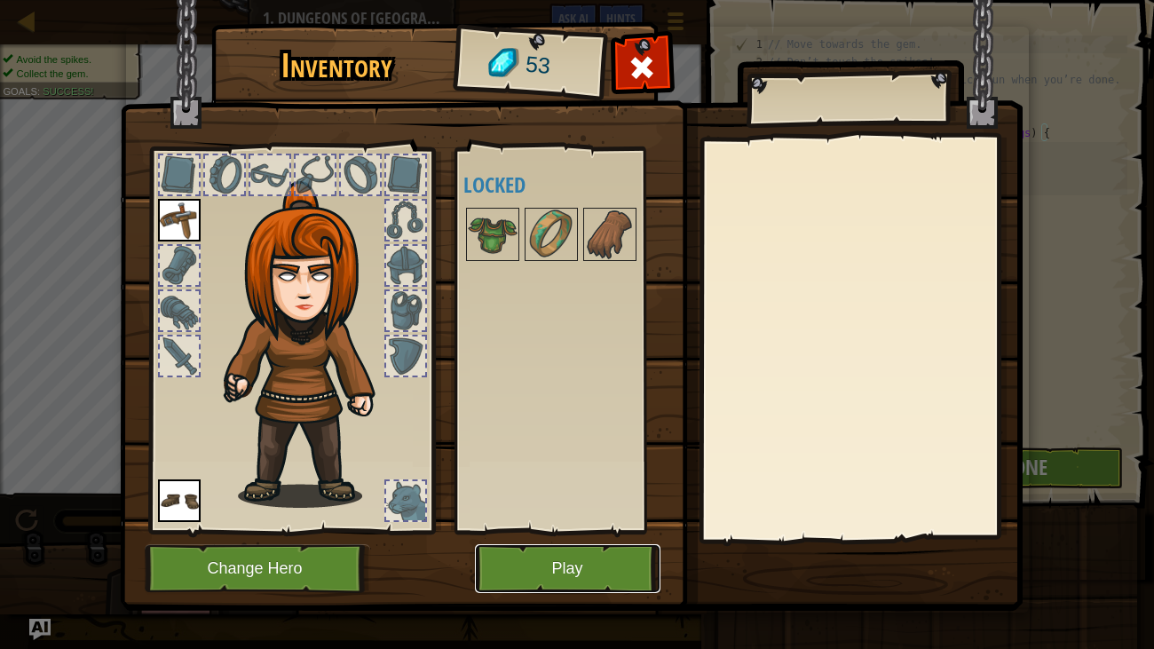
click at [534, 497] on button "Play" at bounding box center [568, 568] width 186 height 49
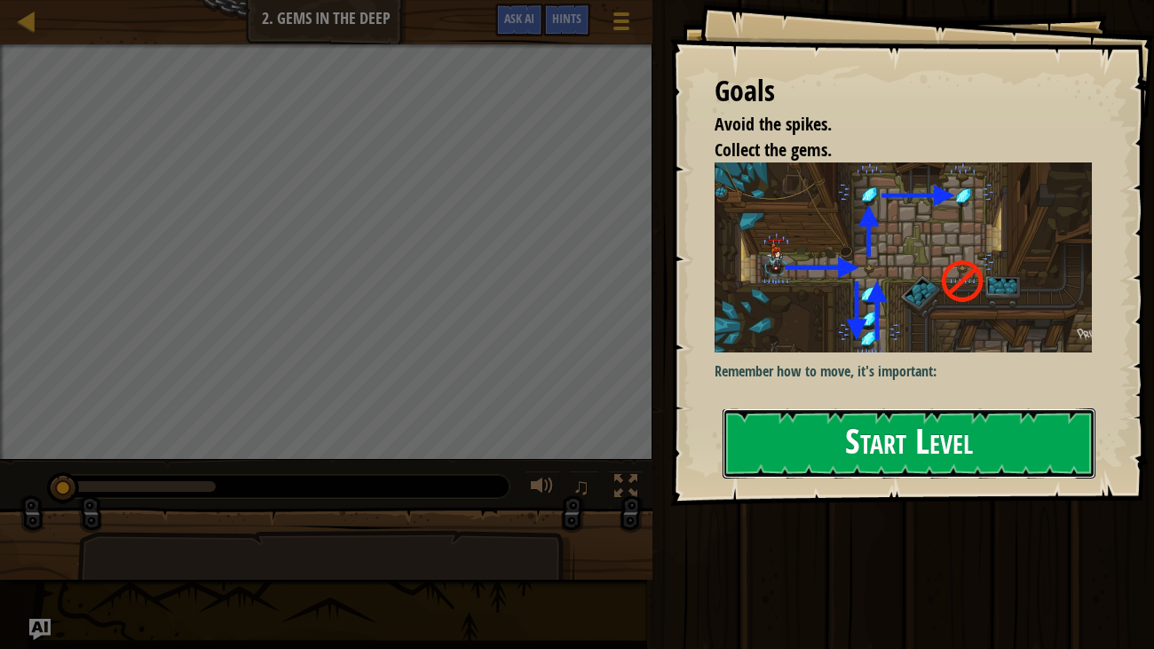
click at [770, 469] on button "Start Level" at bounding box center [910, 443] width 374 height 70
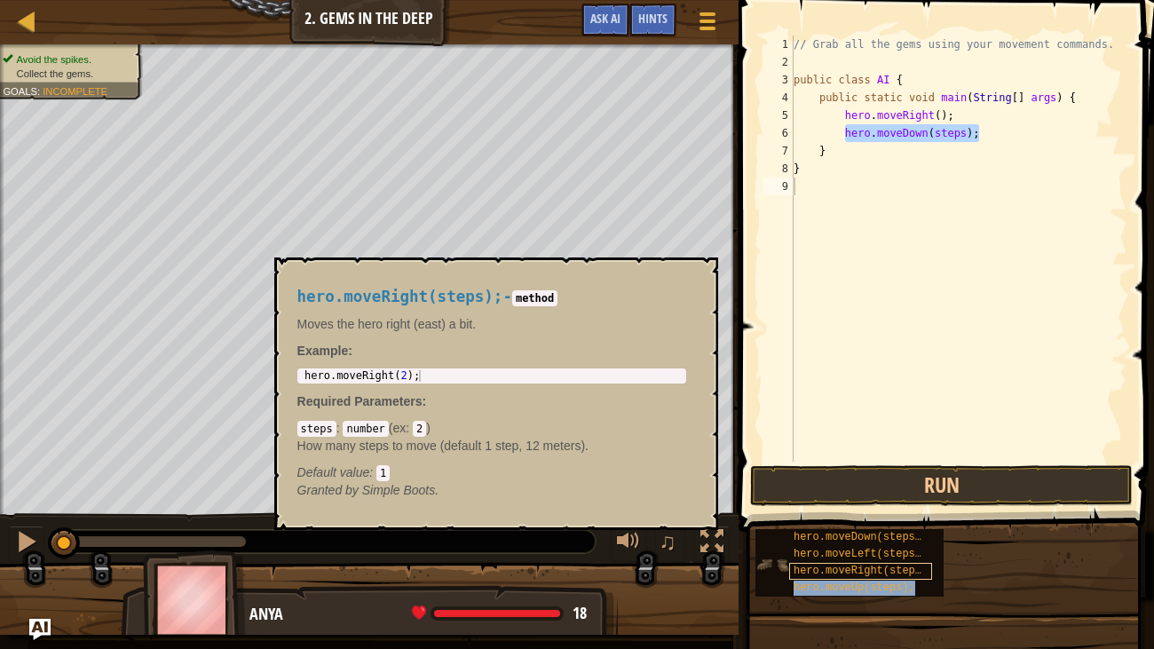
type textarea "hero.moveUp(steps);"
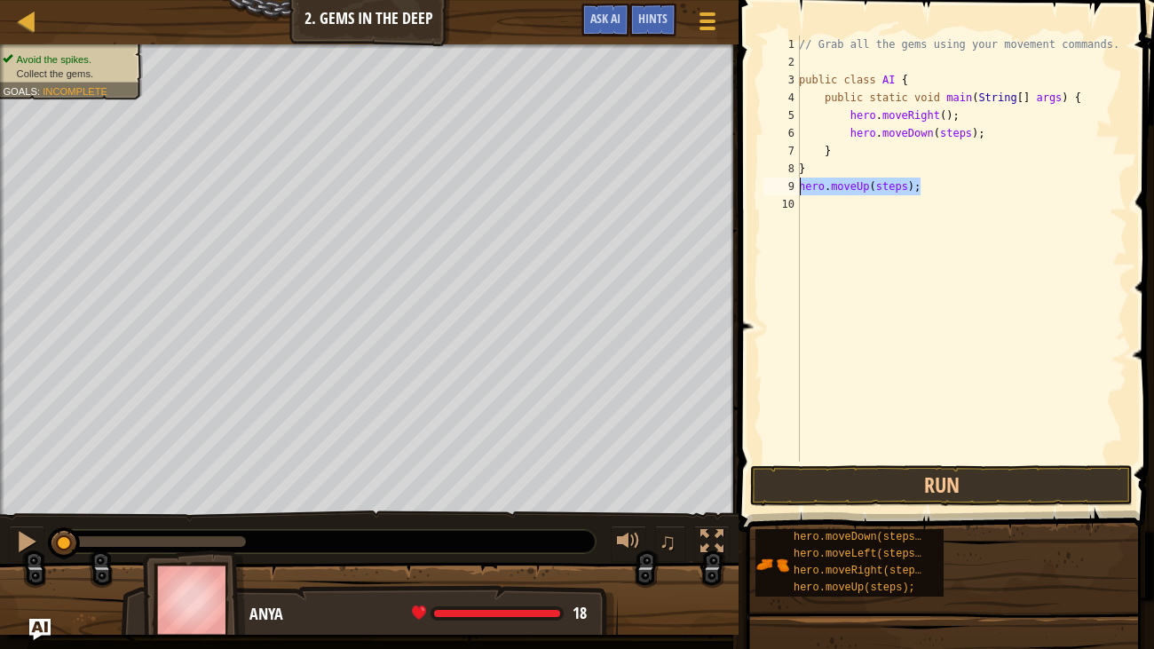
drag, startPoint x: 923, startPoint y: 186, endPoint x: 796, endPoint y: 191, distance: 127.0
click at [796, 191] on div "hero.moveUp(steps); 1 2 3 4 5 6 7 8 9 10 // Grab all the gems using your moveme…" at bounding box center [943, 249] width 367 height 426
drag, startPoint x: 952, startPoint y: 151, endPoint x: 831, endPoint y: 156, distance: 121.7
click at [831, 156] on div "// Grab all the gems using your movement commands. public class AI { public sta…" at bounding box center [961, 267] width 332 height 462
click at [944, 151] on div "// Grab all the gems using your movement commands. public class AI { public sta…" at bounding box center [961, 267] width 332 height 462
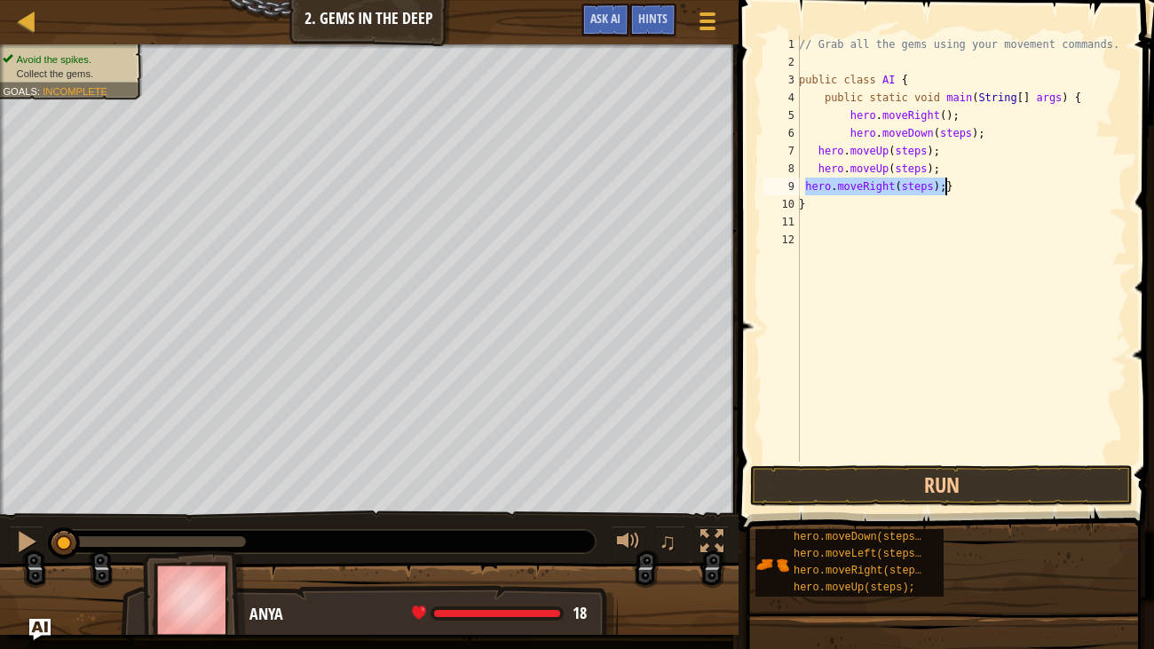
click at [931, 182] on div "// Grab all the gems using your movement commands. public class AI { public sta…" at bounding box center [961, 249] width 332 height 426
click at [926, 171] on div "// Grab all the gems using your movement commands. public class AI { public sta…" at bounding box center [961, 267] width 332 height 462
click at [925, 148] on div "// Grab all the gems using your movement commands. public class AI { public sta…" at bounding box center [961, 267] width 332 height 462
click at [972, 135] on div "// Grab all the gems using your movement commands. public class AI { public sta…" at bounding box center [961, 267] width 332 height 462
type textarea "hero.moveDown();"
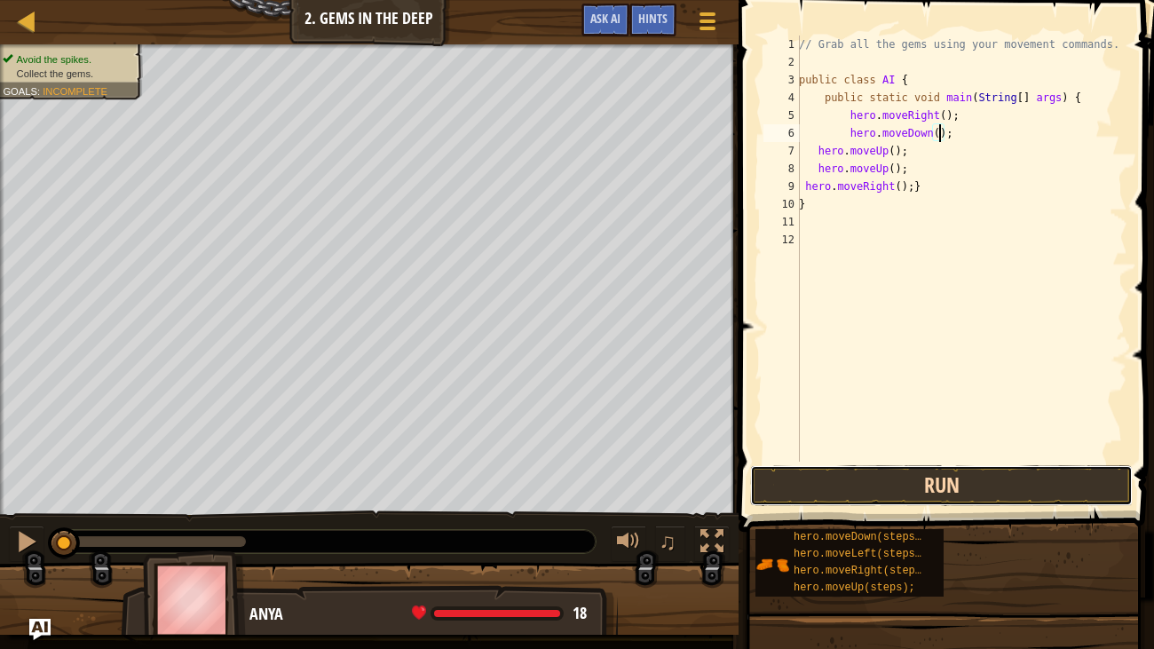
click at [799, 486] on button "Run" at bounding box center [941, 485] width 383 height 41
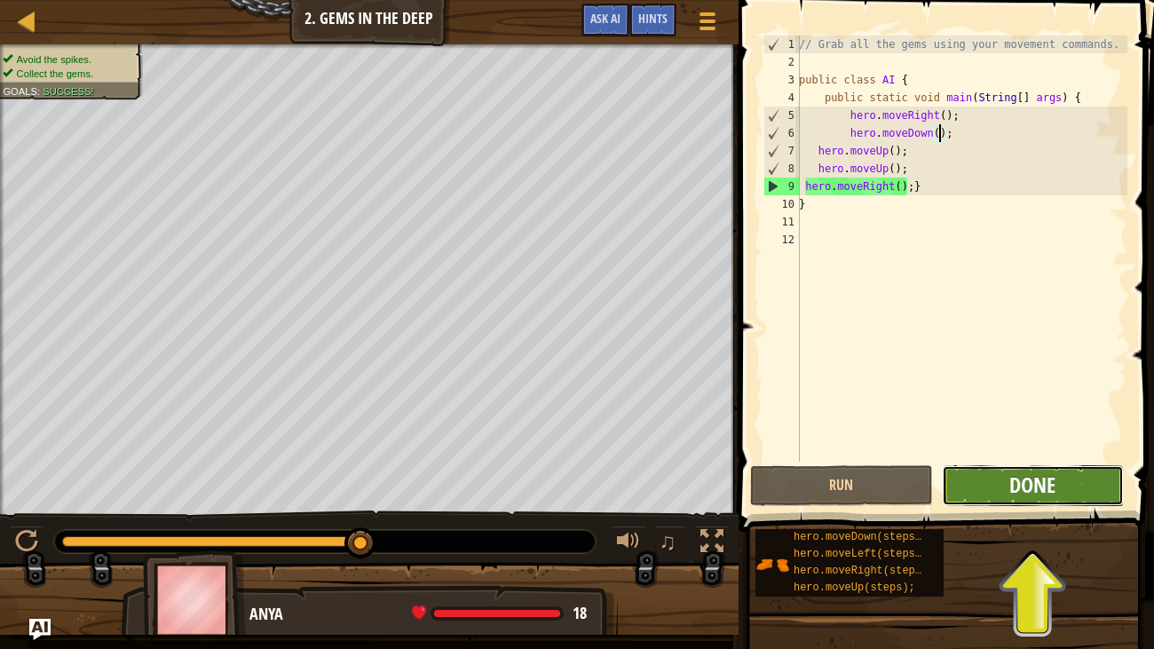
click at [1047, 485] on span "Done" at bounding box center [1032, 484] width 46 height 28
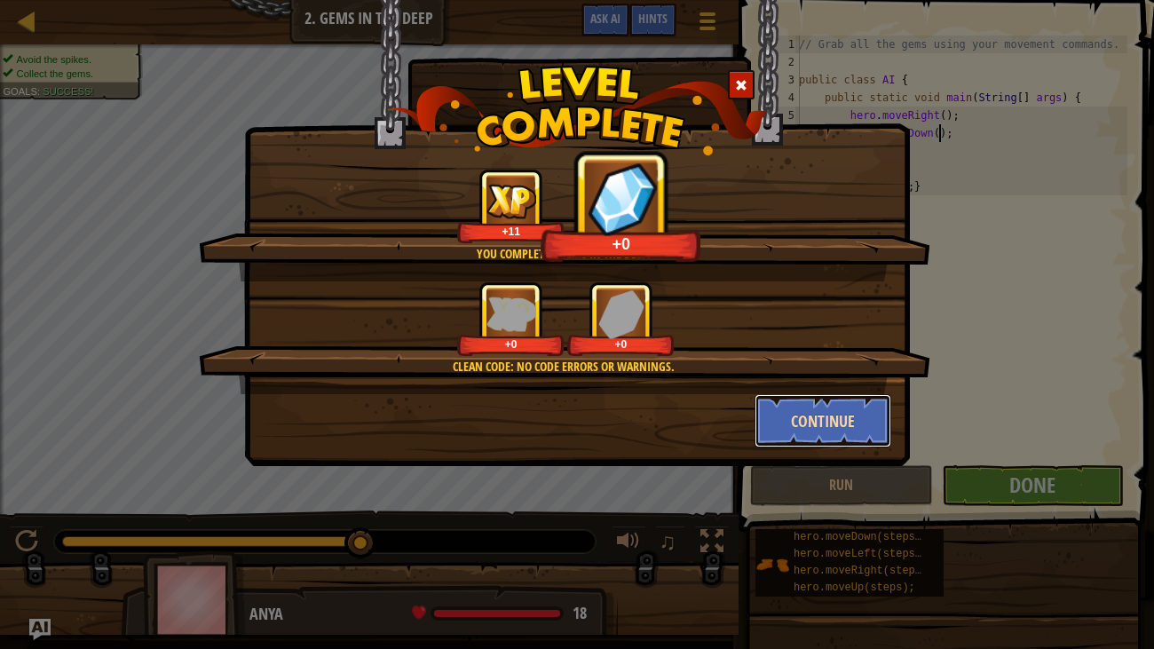
click at [790, 419] on button "Continue" at bounding box center [824, 420] width 138 height 53
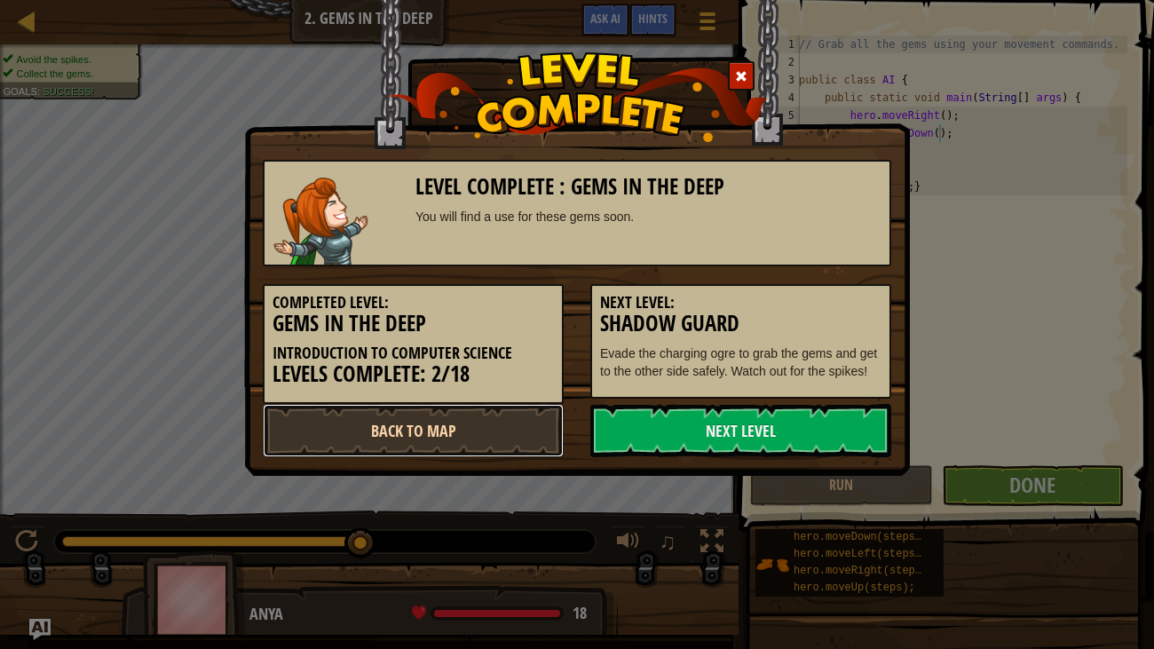
click at [493, 423] on link "Back to Map" at bounding box center [413, 430] width 301 height 53
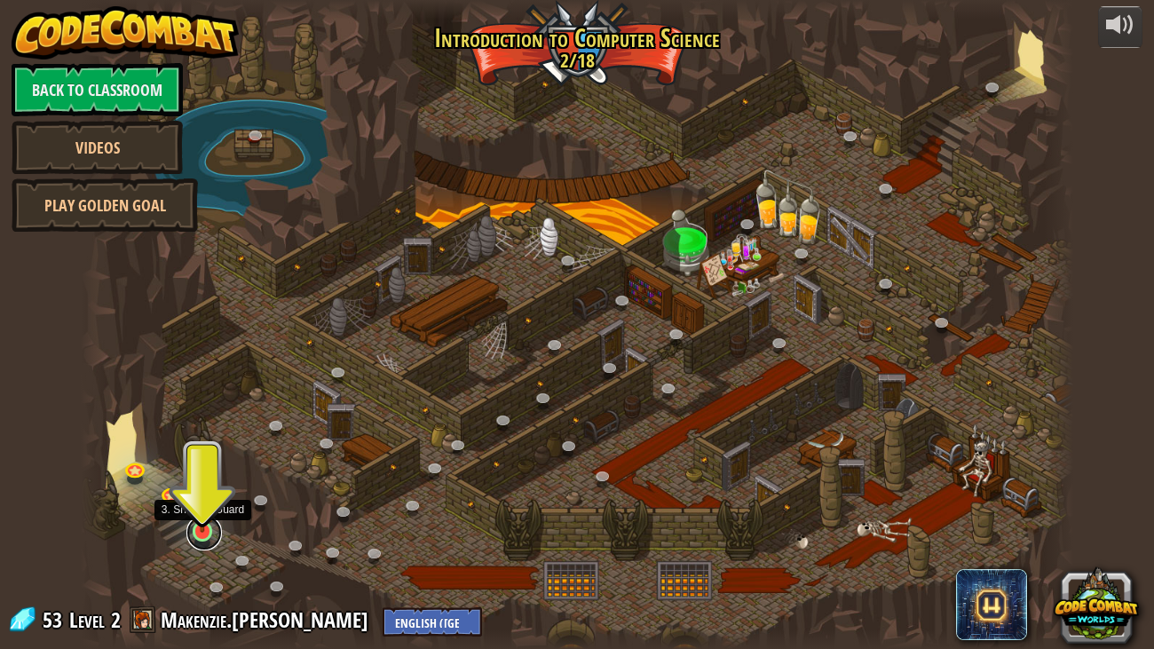
click at [202, 497] on link at bounding box center [204, 533] width 36 height 36
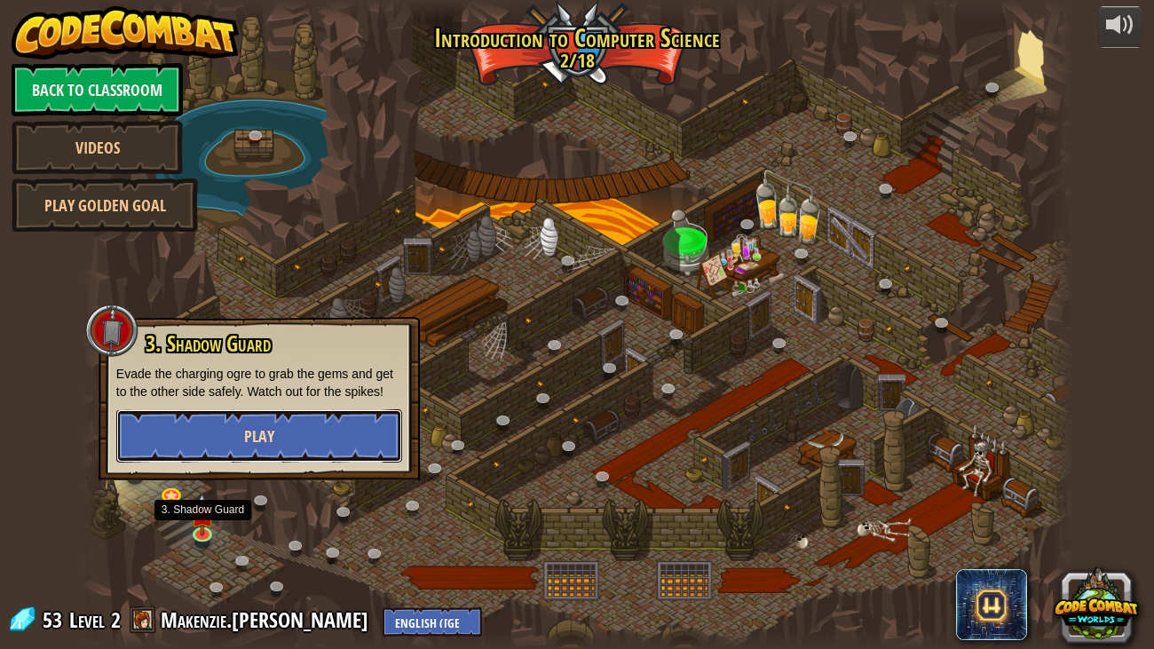
click at [241, 436] on button "Play" at bounding box center [259, 435] width 286 height 53
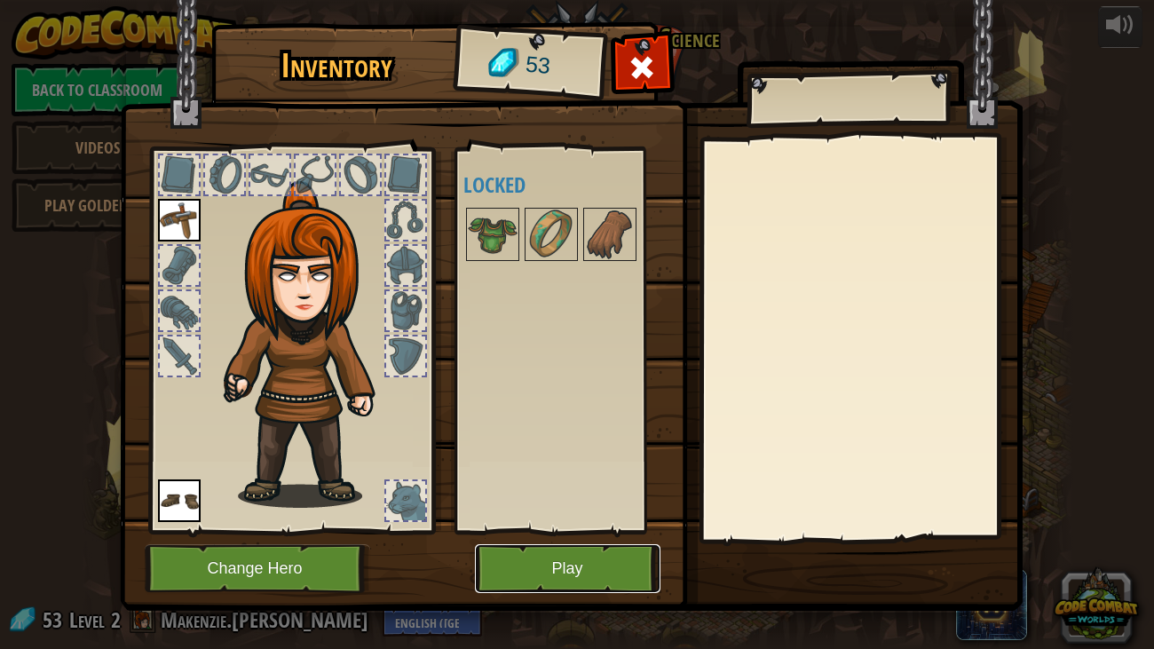
click at [518, 497] on button "Play" at bounding box center [568, 568] width 186 height 49
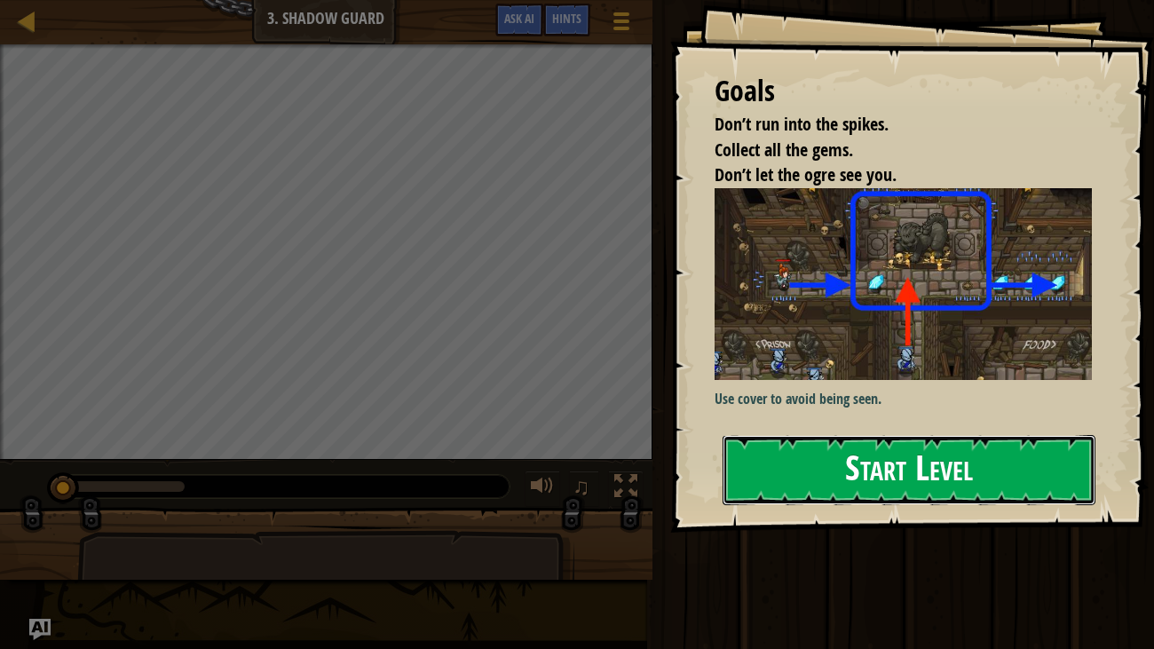
click at [786, 446] on button "Start Level" at bounding box center [910, 470] width 374 height 70
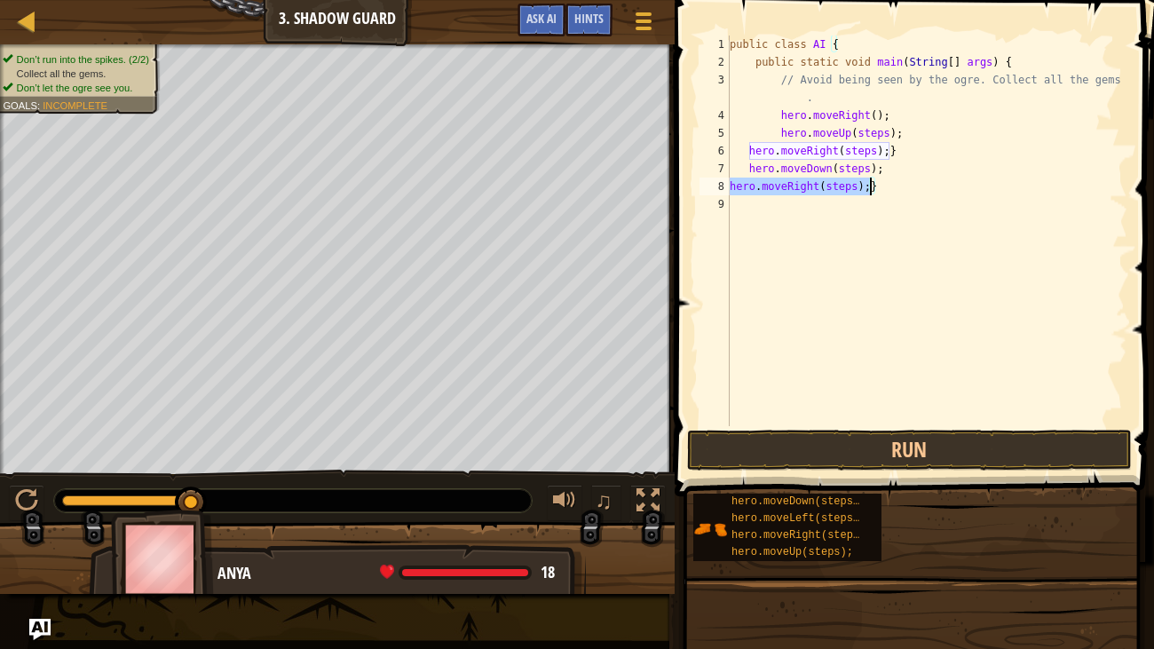
click at [853, 183] on div "public class AI { public static void main ( String [ ] args ) { // Avoid being …" at bounding box center [926, 231] width 401 height 391
click at [857, 184] on div "public class AI { public static void main ( String [ ] args ) { // Avoid being …" at bounding box center [926, 249] width 401 height 426
click at [870, 168] on div "public class AI { public static void main ( String [ ] args ) { // Avoid being …" at bounding box center [926, 249] width 401 height 426
click at [876, 149] on div "public class AI { public static void main ( String [ ] args ) { // Avoid being …" at bounding box center [926, 249] width 401 height 426
click at [889, 134] on div "public class AI { public static void main ( String [ ] args ) { // Avoid being …" at bounding box center [926, 249] width 401 height 426
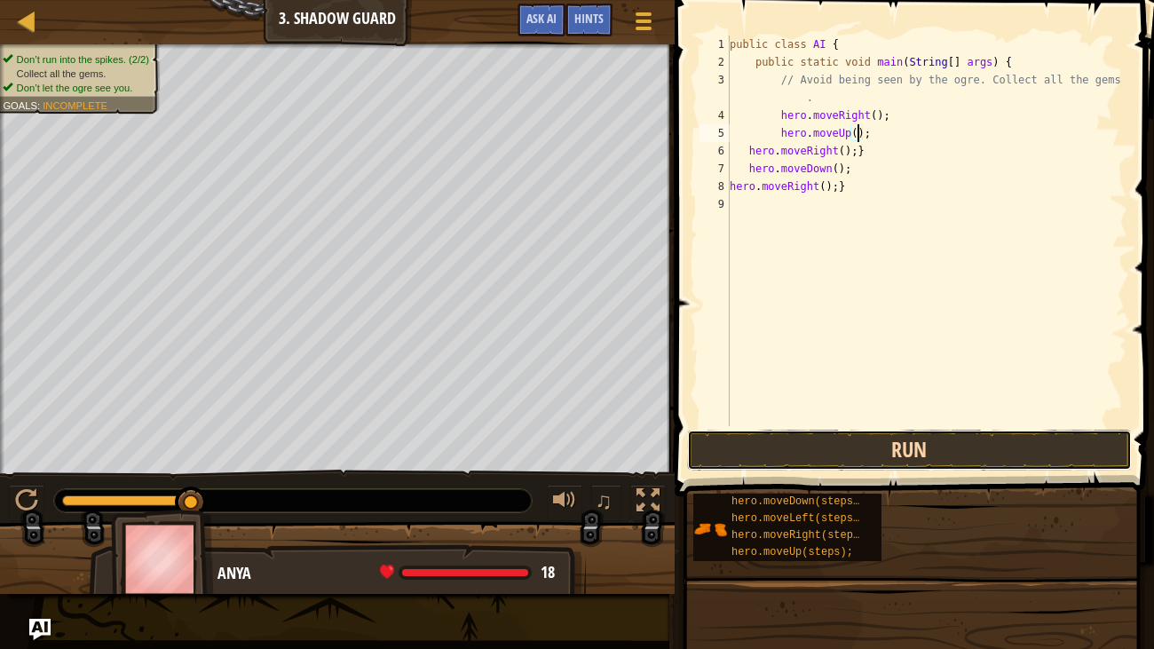
click at [754, 446] on button "Run" at bounding box center [909, 450] width 445 height 41
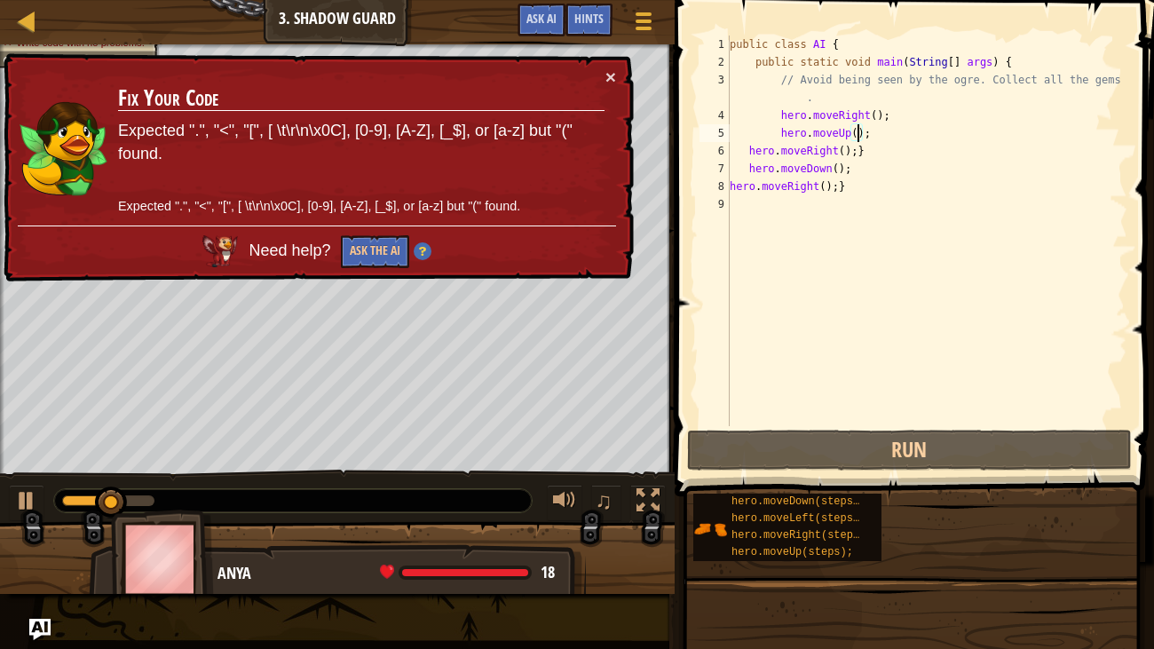
click at [869, 137] on div "public class AI { public static void main ( String [ ] args ) { // Avoid being …" at bounding box center [926, 249] width 401 height 426
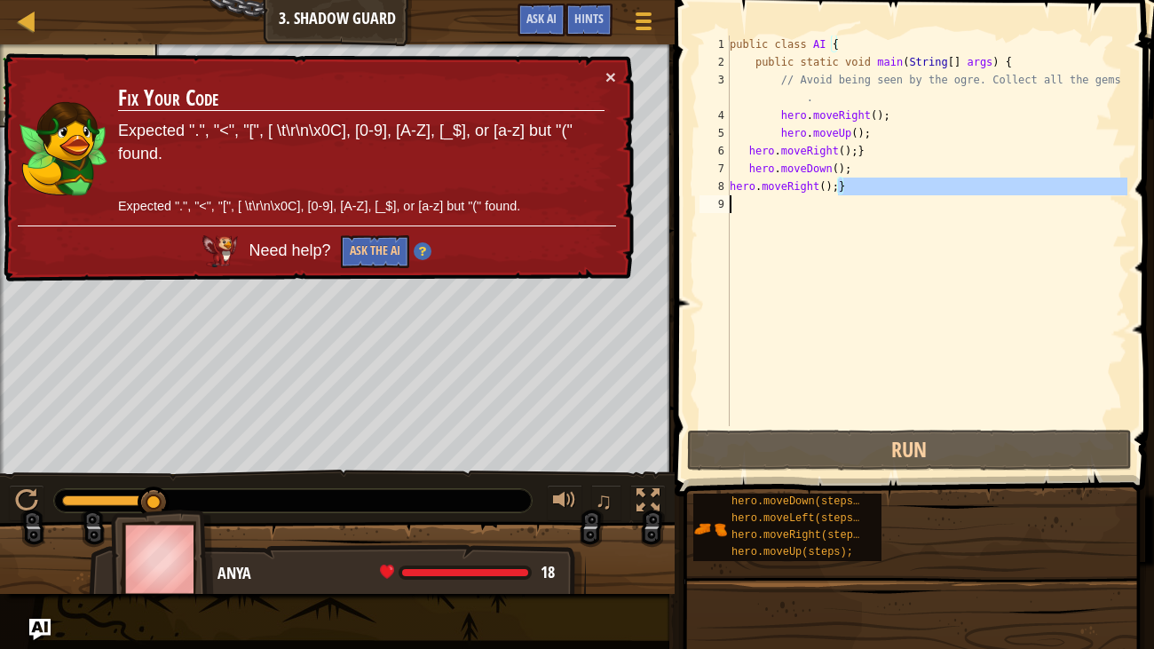
drag, startPoint x: 837, startPoint y: 188, endPoint x: 853, endPoint y: 194, distance: 17.1
click at [853, 194] on div "public class AI { public static void main ( String [ ] args ) { // Avoid being …" at bounding box center [926, 249] width 401 height 426
type textarea "hero.moveRight();}"
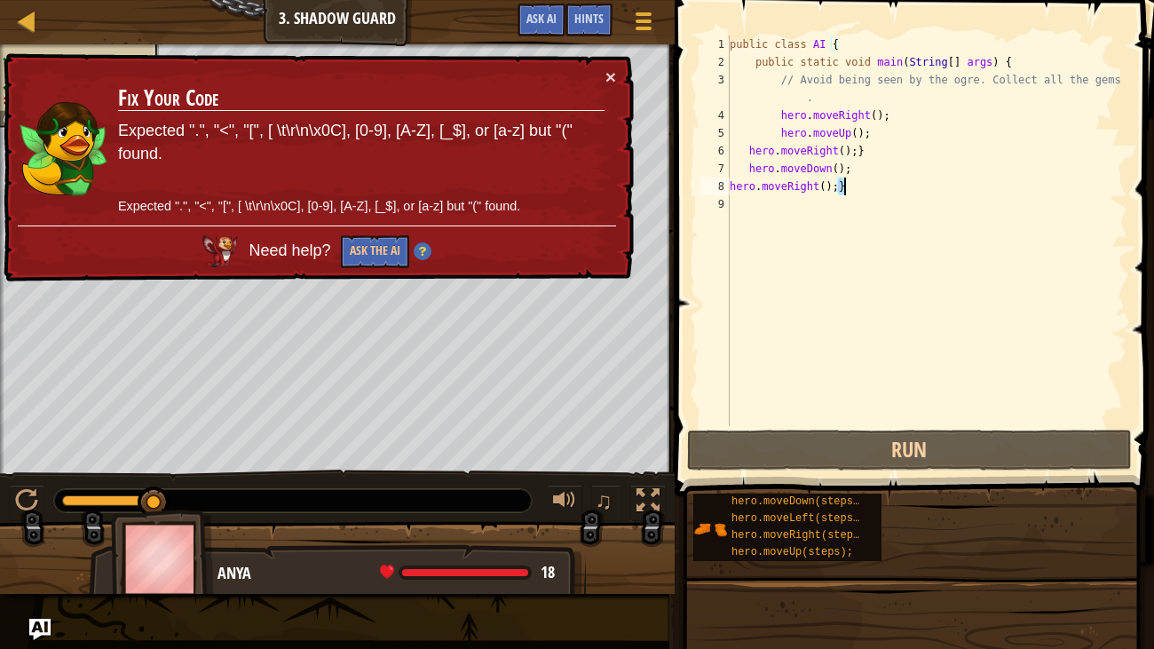
click at [739, 208] on div "public class AI { public static void main ( String [ ] args ) { // Avoid being …" at bounding box center [926, 249] width 401 height 426
paste textarea "}"
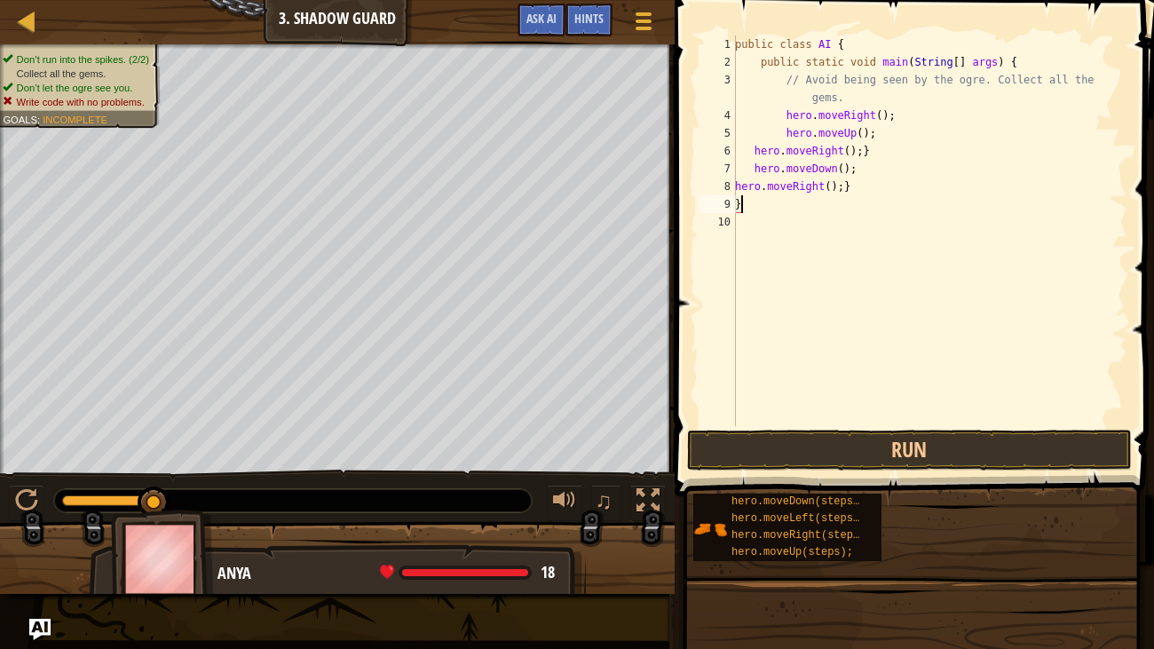
click at [852, 194] on div "public class AI { public static void main ( String [ ] args ) { // Avoid being …" at bounding box center [929, 249] width 396 height 426
drag, startPoint x: 867, startPoint y: 152, endPoint x: 877, endPoint y: 157, distance: 11.1
click at [877, 157] on div "public class AI { public static void main ( String [ ] args ) { // Avoid being …" at bounding box center [929, 249] width 396 height 426
click at [845, 186] on div "public class AI { public static void main ( String [ ] args ) { // Avoid being …" at bounding box center [929, 249] width 396 height 426
click at [854, 186] on div "public class AI { public static void main ( String [ ] args ) { // Avoid being …" at bounding box center [929, 249] width 396 height 426
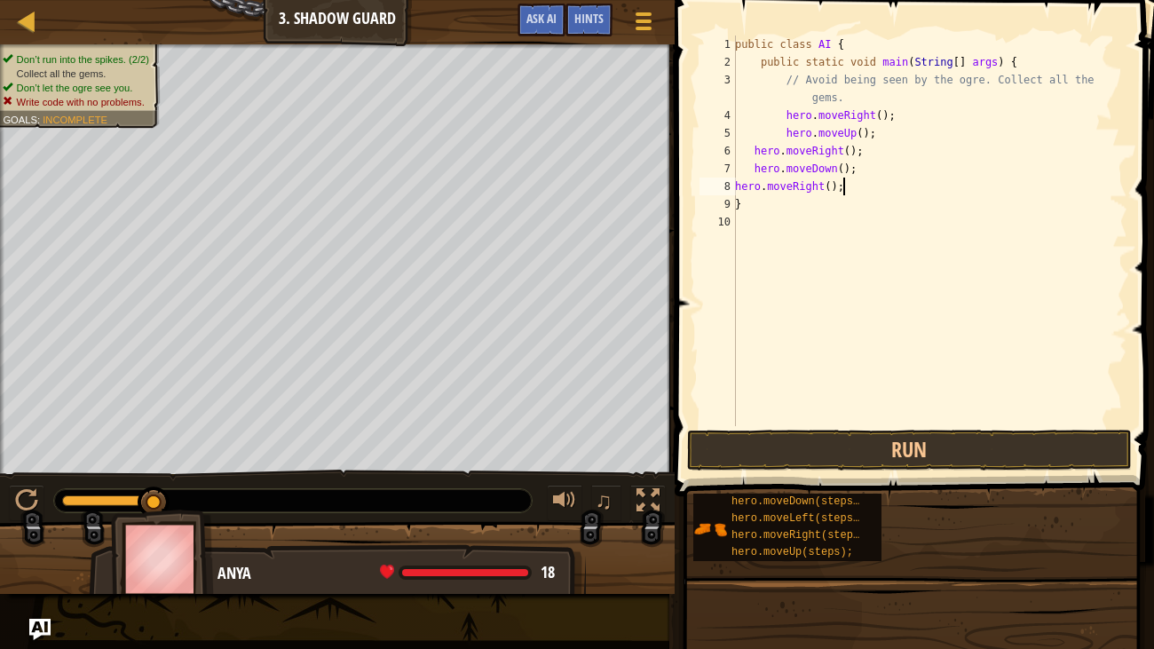
paste textarea "}"
click at [842, 187] on div "public class AI { public static void main ( String [ ] args ) { // Avoid being …" at bounding box center [929, 249] width 396 height 426
type textarea "hero.moveRight(); }"
click at [819, 454] on button "Run" at bounding box center [909, 450] width 445 height 41
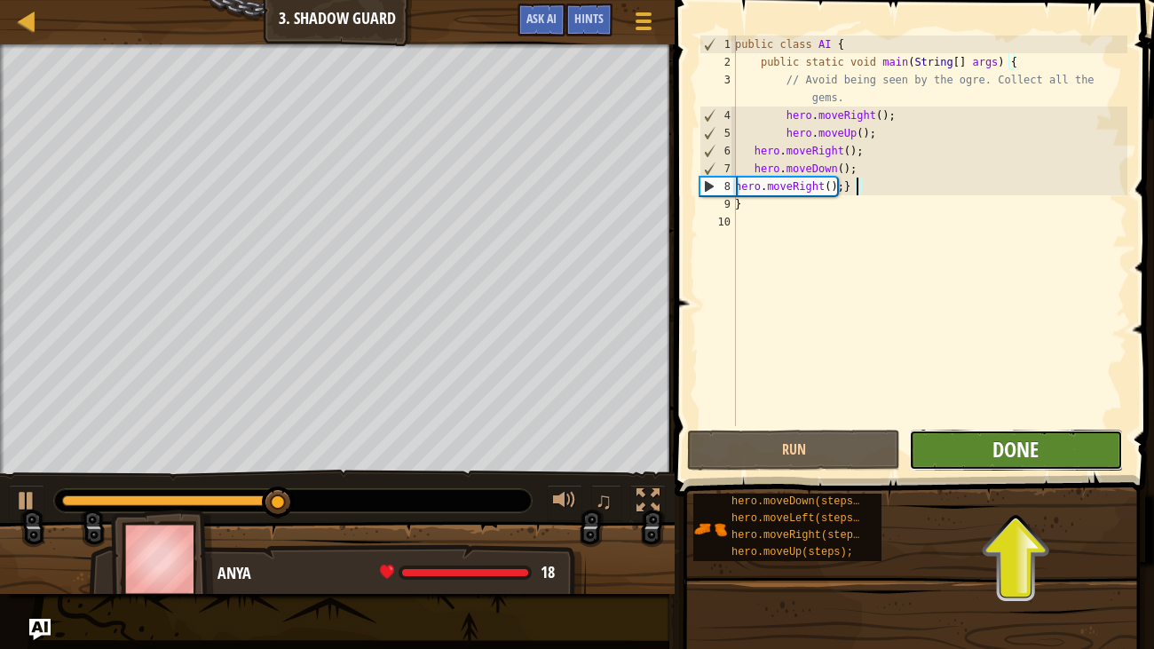
click at [1029, 453] on span "Done" at bounding box center [1015, 449] width 46 height 28
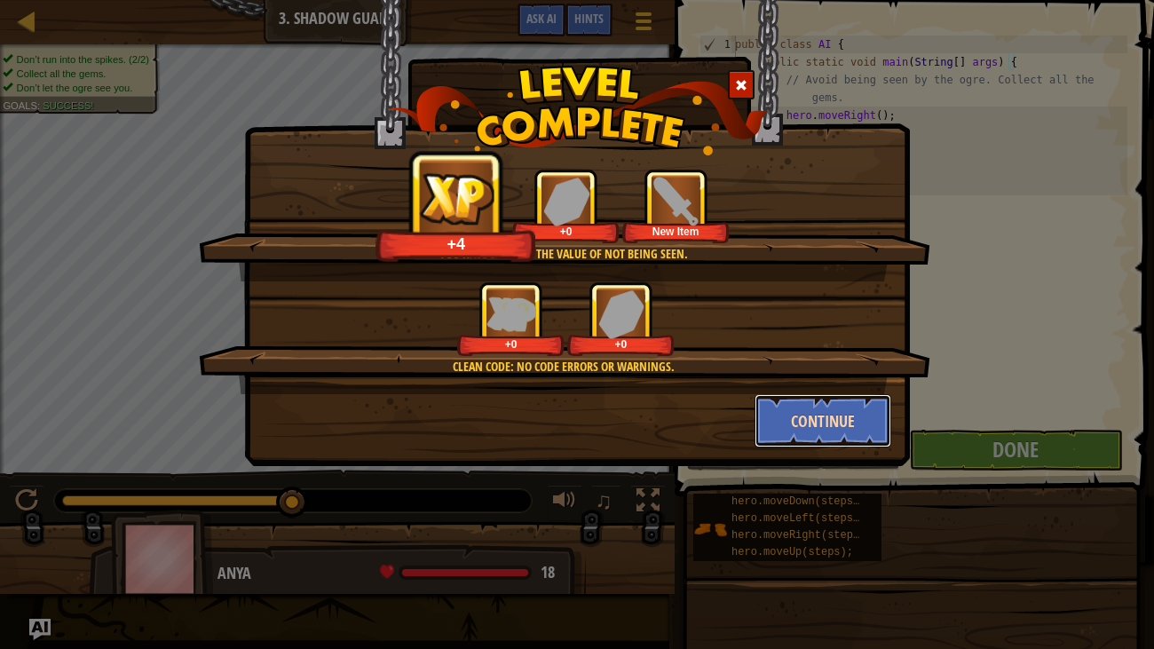
click at [852, 423] on button "Continue" at bounding box center [824, 420] width 138 height 53
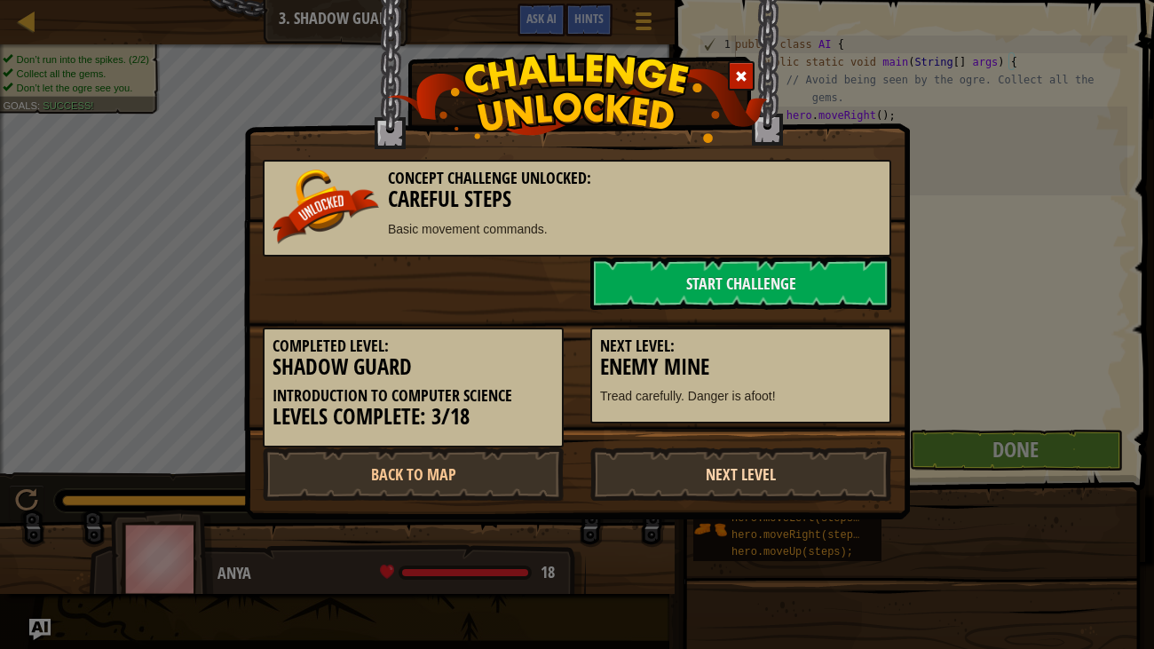
click at [790, 470] on link "Next Level" at bounding box center [740, 473] width 301 height 53
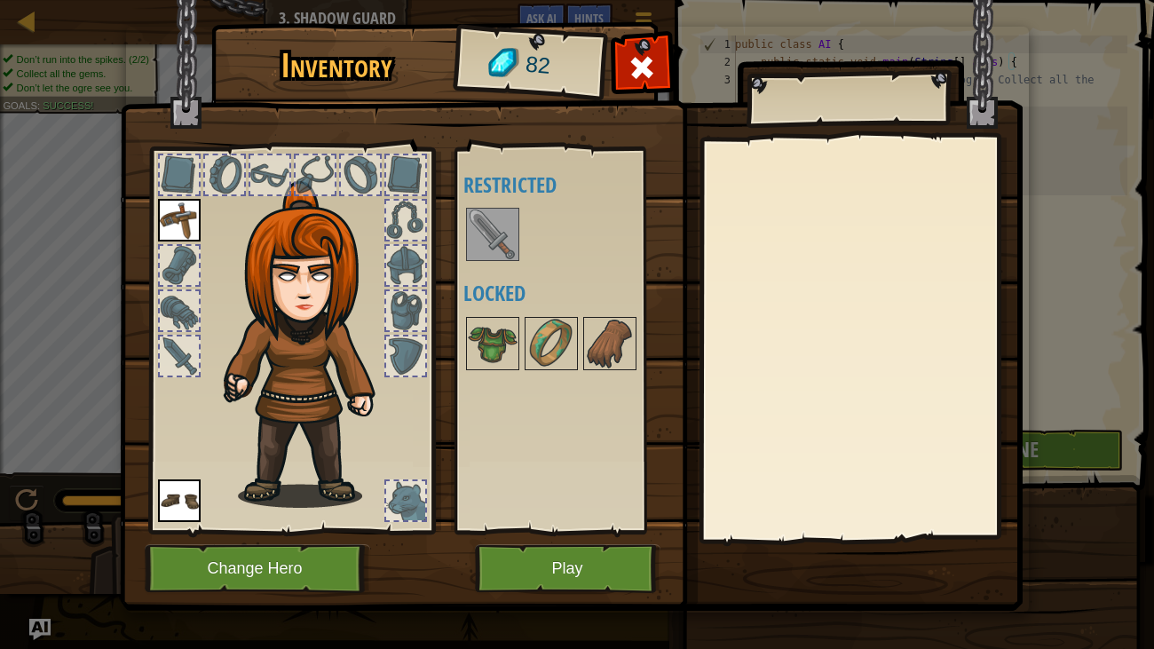
click at [480, 225] on img at bounding box center [493, 234] width 50 height 50
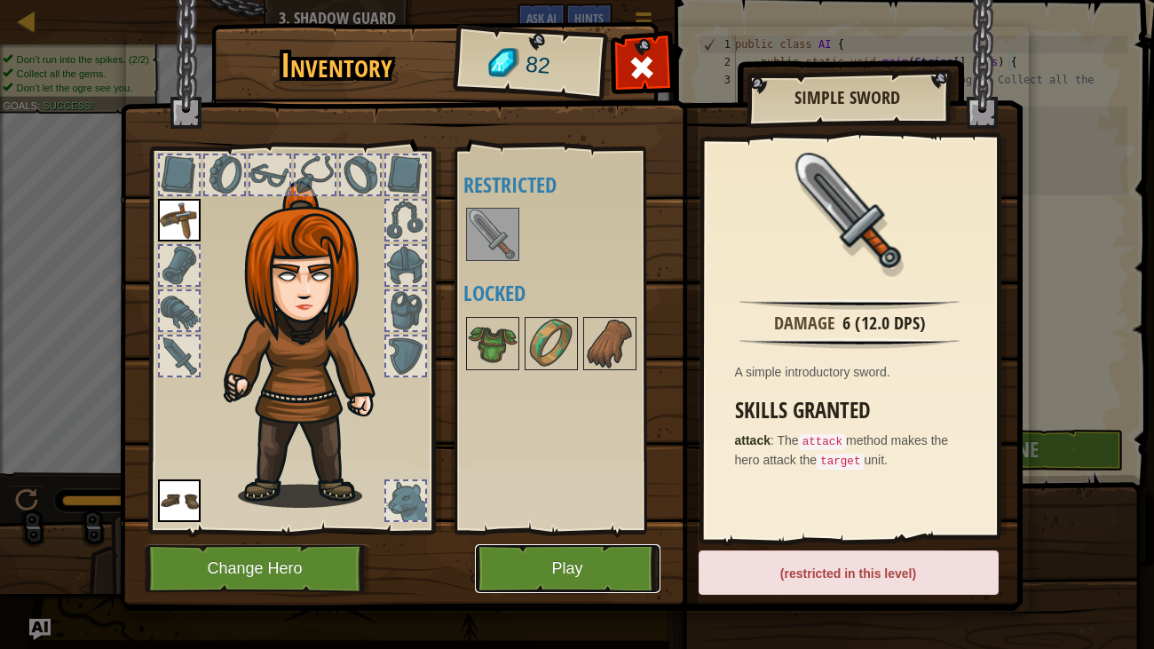
click at [567, 497] on button "Play" at bounding box center [568, 568] width 186 height 49
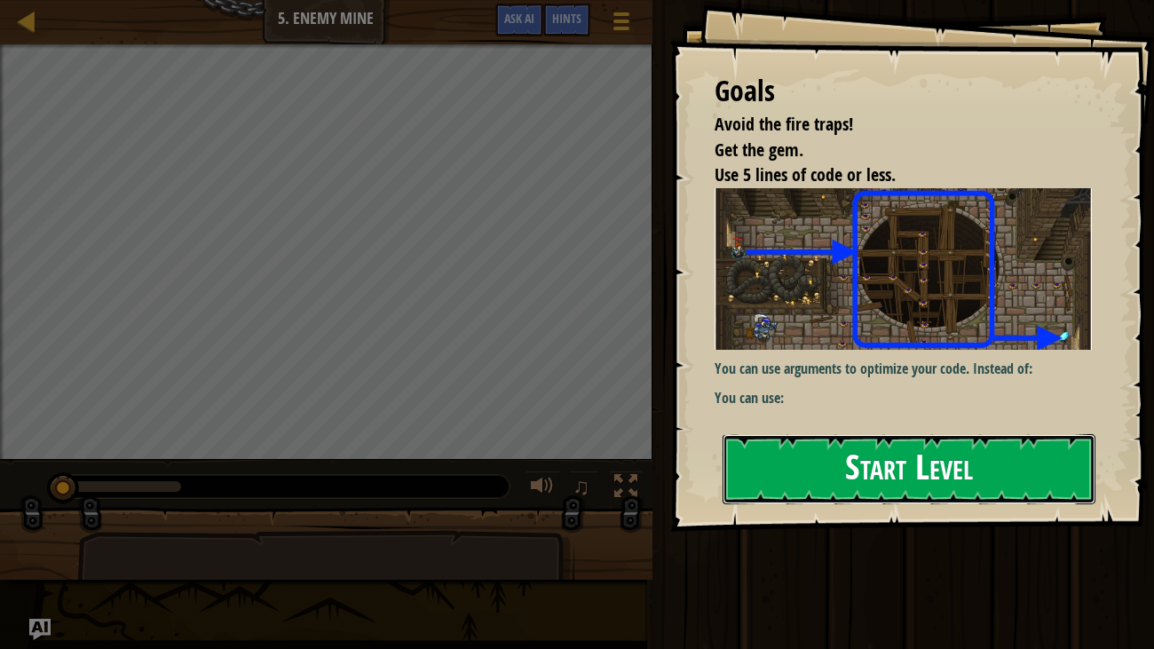
click at [753, 464] on button "Start Level" at bounding box center [910, 469] width 374 height 70
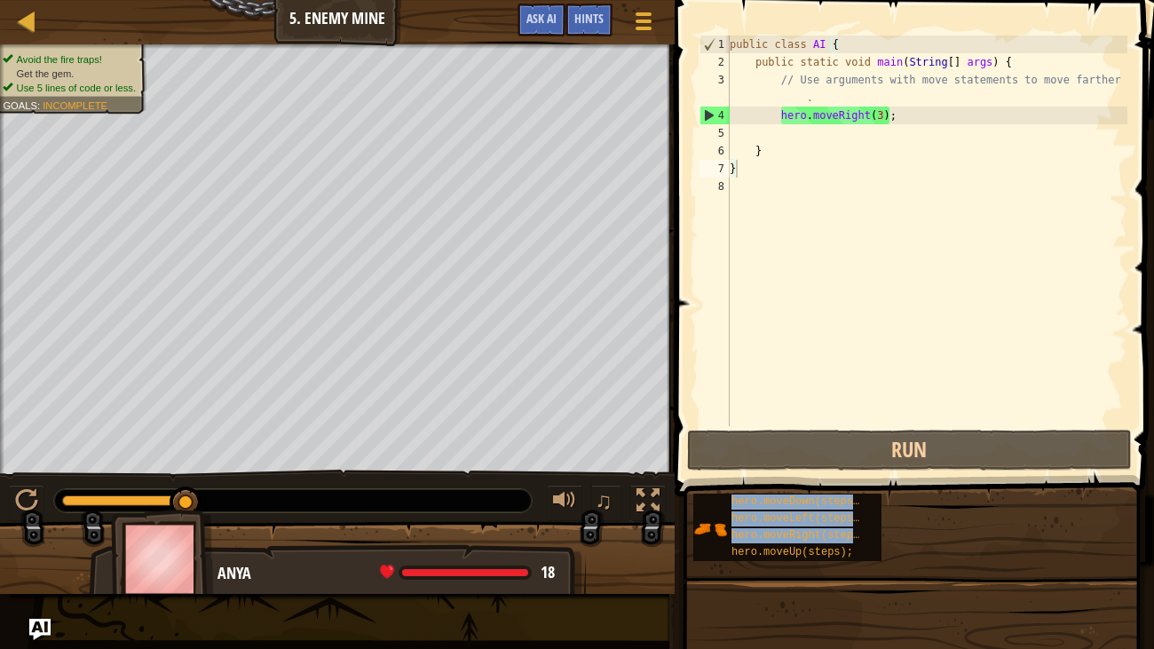
drag, startPoint x: 790, startPoint y: 543, endPoint x: 836, endPoint y: 142, distance: 403.9
click at [836, 142] on div "Hints Videos } 1 2 3 4 5 6 7 8 public class AI { public static void main ( Stri…" at bounding box center [911, 320] width 485 height 640
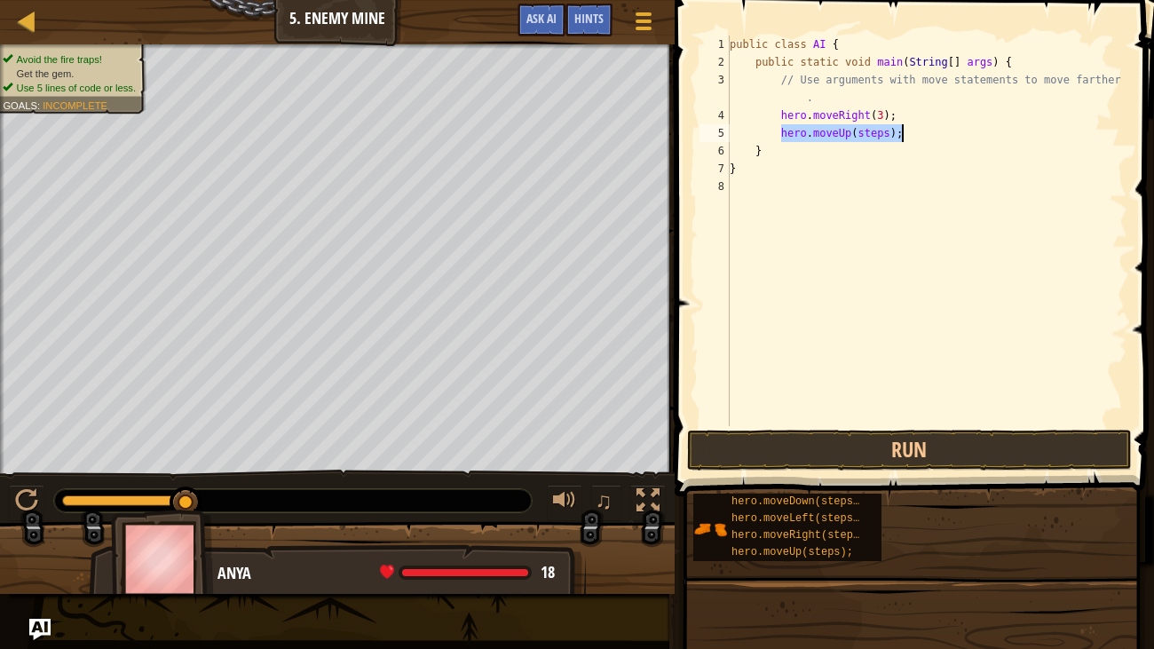
click at [884, 131] on div "public class AI { public static void main ( String [ ] args ) { // Use argument…" at bounding box center [926, 231] width 401 height 391
click at [886, 132] on div "public class AI { public static void main ( String [ ] args ) { // Use argument…" at bounding box center [926, 249] width 401 height 426
click at [874, 150] on div "public class AI { public static void main ( String [ ] args ) { // Use argument…" at bounding box center [926, 231] width 401 height 391
click at [858, 149] on div "public class AI { public static void main ( String [ ] args ) { // Use argument…" at bounding box center [926, 249] width 401 height 426
click at [858, 152] on div "public class AI { public static void main ( String [ ] args ) { // Use argument…" at bounding box center [926, 249] width 401 height 426
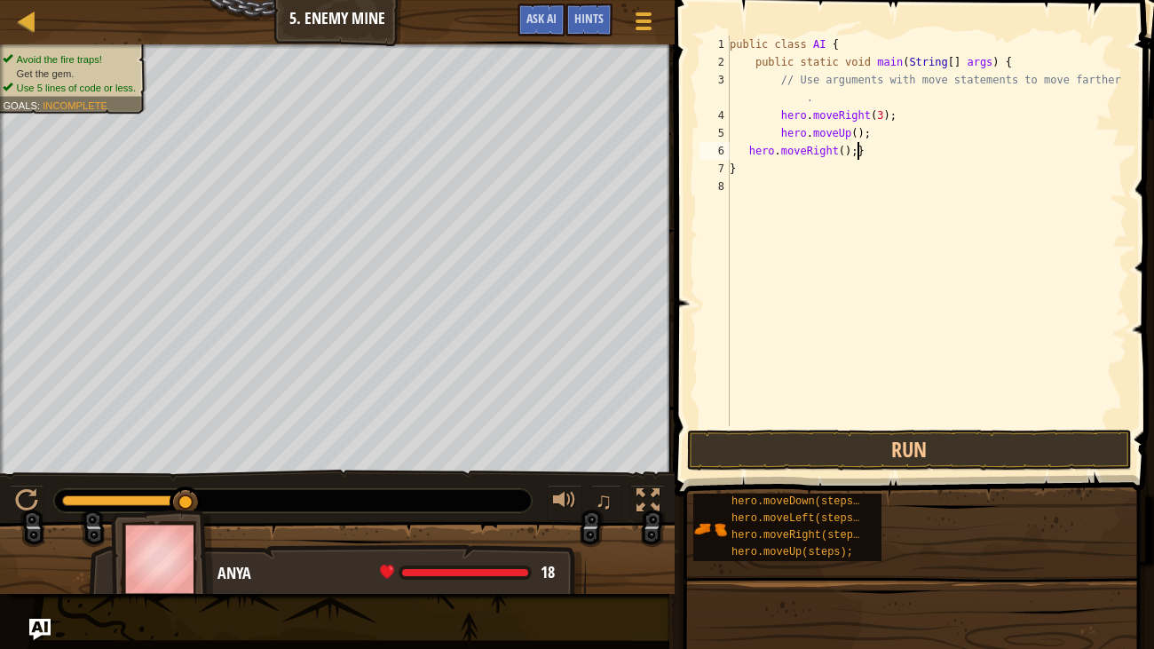
click at [863, 153] on div "public class AI { public static void main ( String [ ] args ) { // Use argument…" at bounding box center [926, 249] width 401 height 426
type textarea "}"
